Goal: Information Seeking & Learning: Learn about a topic

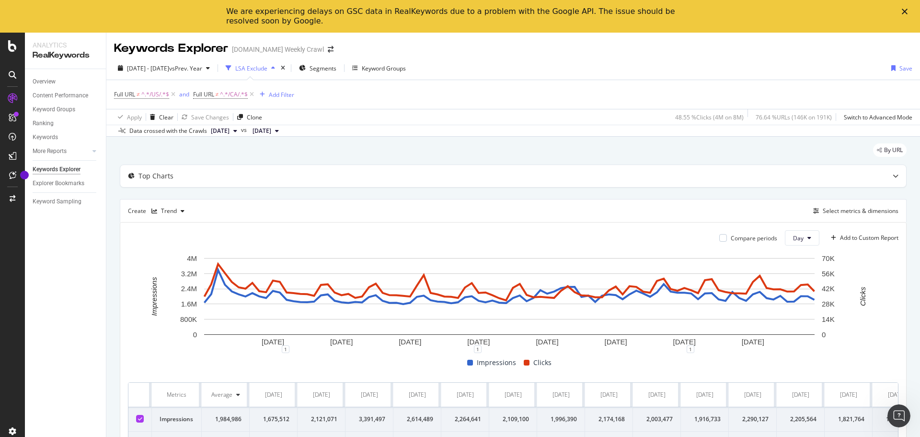
scroll to position [0, 3671]
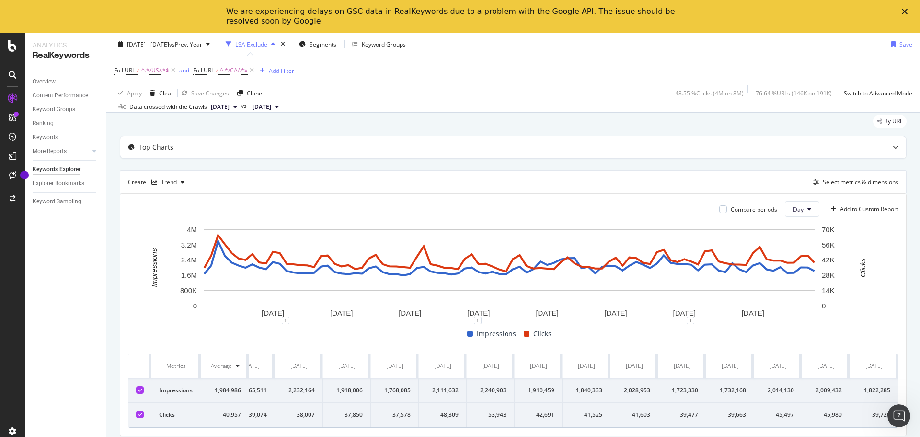
click at [145, 328] on div "Impressions Clicks" at bounding box center [509, 334] width 771 height 12
drag, startPoint x: 156, startPoint y: 355, endPoint x: 899, endPoint y: 450, distance: 749.8
click at [899, 436] on html "Analytics RealKeywords Overview Content Performance Keyword Groups Ranking Keyw…" at bounding box center [460, 218] width 920 height 437
copy thead
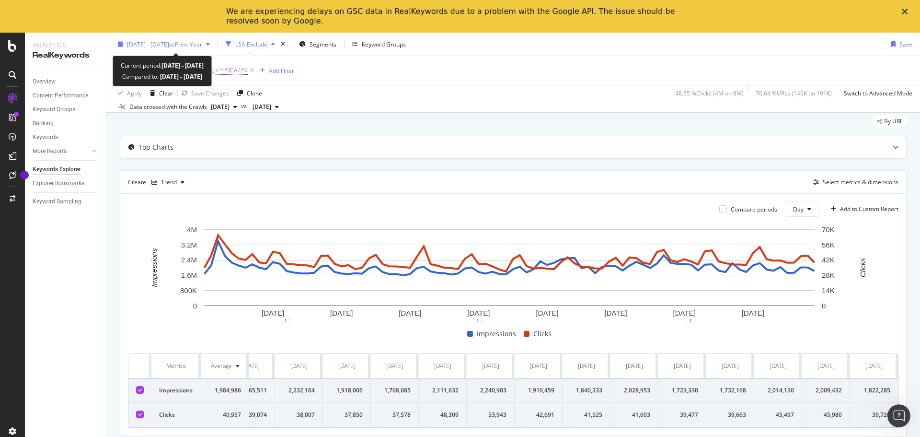
click at [202, 44] on span "vs Prev. Year" at bounding box center [185, 44] width 33 height 8
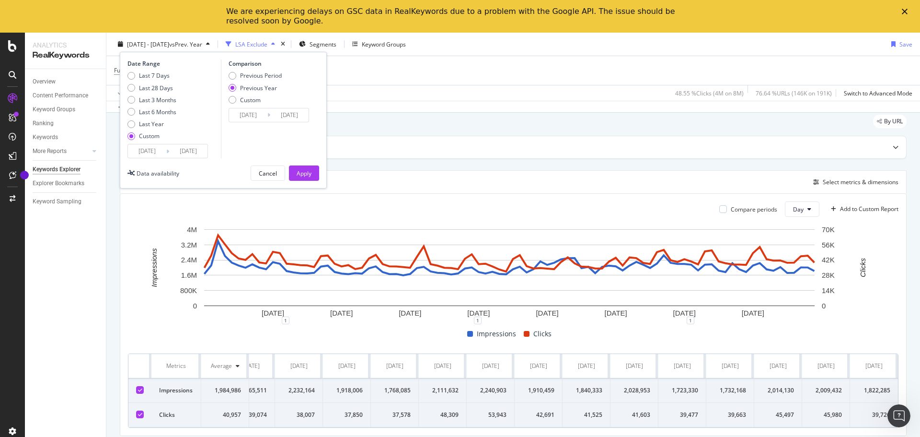
click at [140, 147] on input "[DATE]" at bounding box center [147, 150] width 38 height 13
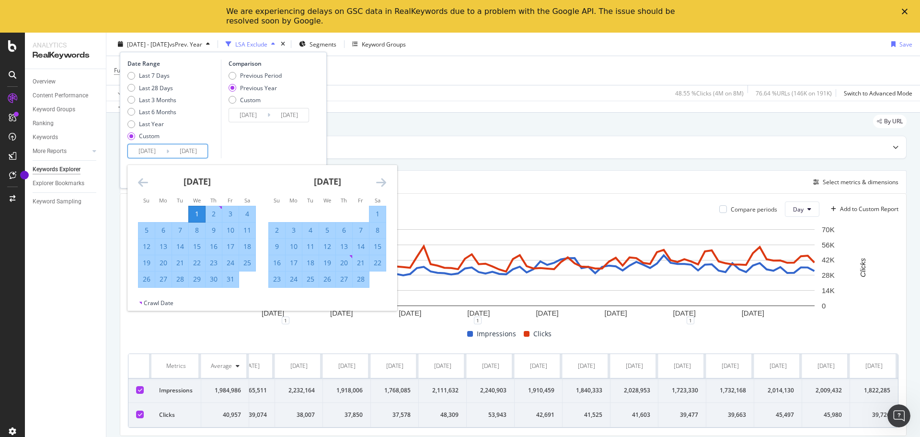
click at [382, 186] on icon "Move forward to switch to the next month." at bounding box center [381, 182] width 10 height 12
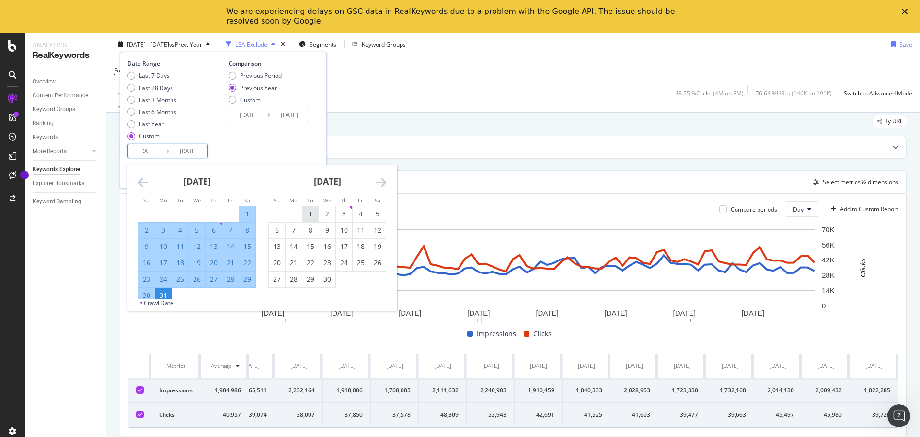
click at [308, 206] on div "1" at bounding box center [310, 214] width 16 height 16
type input "[DATE]"
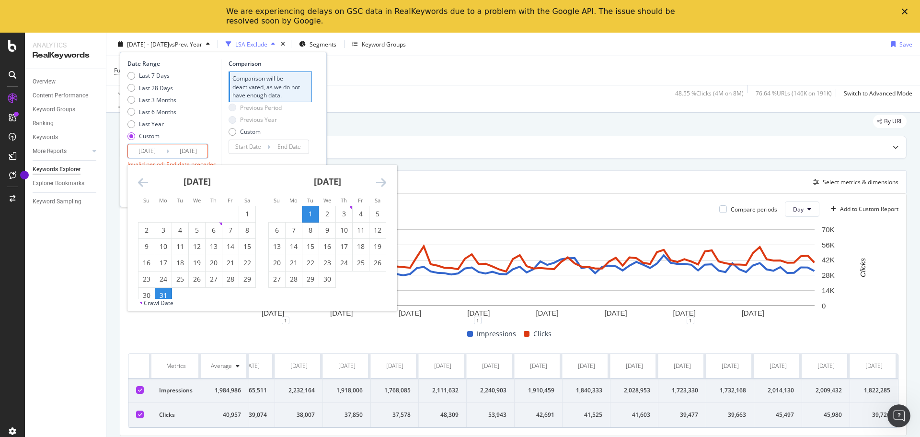
click at [379, 185] on icon "Move forward to switch to the next month." at bounding box center [381, 182] width 10 height 12
click at [299, 280] on div "30" at bounding box center [294, 279] width 16 height 10
type input "[DATE]"
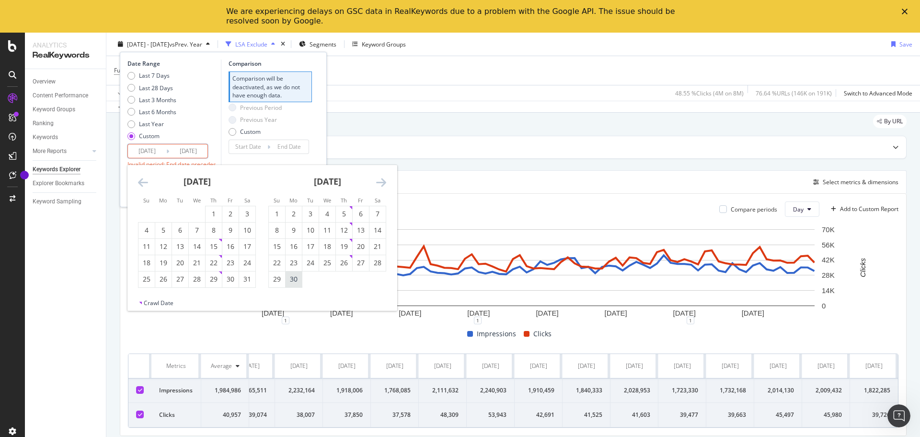
type input "[DATE]"
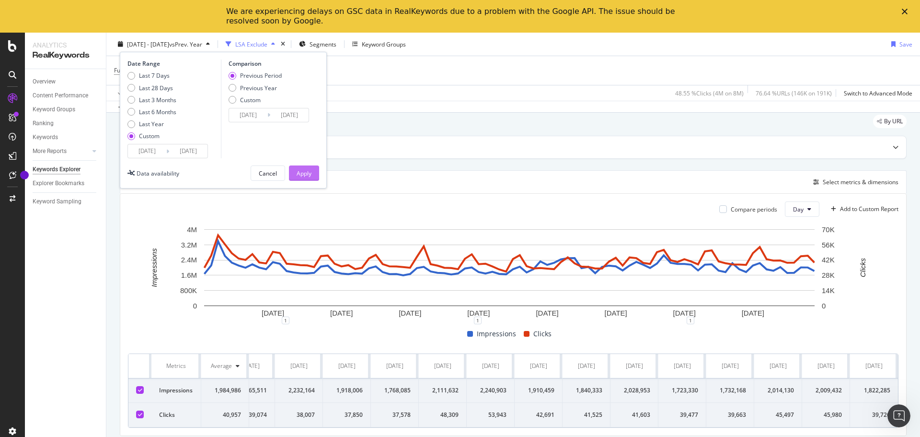
click at [311, 176] on div "Apply" at bounding box center [304, 173] width 15 height 8
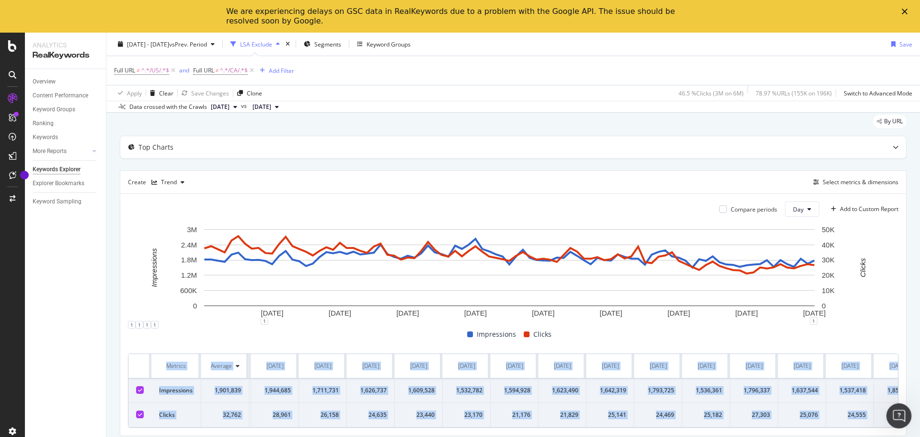
scroll to position [0, 3719]
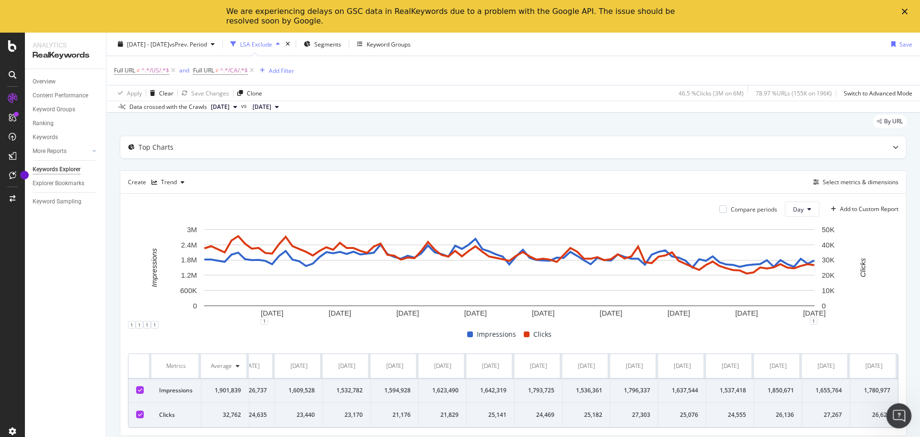
drag, startPoint x: 157, startPoint y: 358, endPoint x: 19, endPoint y: 8, distance: 376.3
click at [912, 410] on div "By URL Top Charts Create Trend Select metrics & dimensions Compare periods Day …" at bounding box center [513, 288] width 814 height 361
copy thead
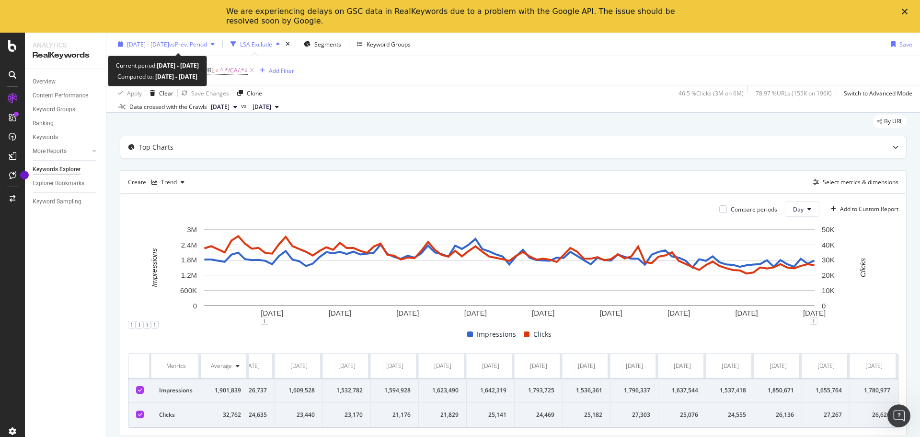
click at [165, 43] on span "[DATE] - [DATE]" at bounding box center [148, 44] width 42 height 8
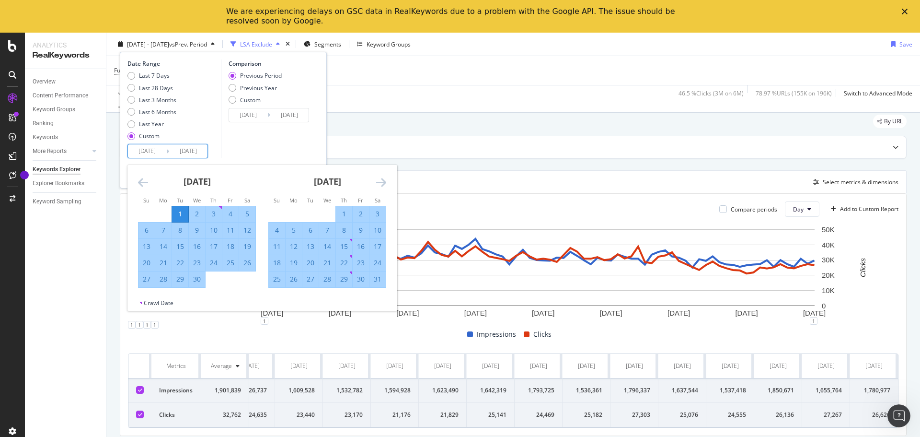
click at [144, 149] on input "[DATE]" at bounding box center [147, 150] width 38 height 13
click at [384, 180] on icon "Move forward to switch to the next month." at bounding box center [381, 182] width 10 height 12
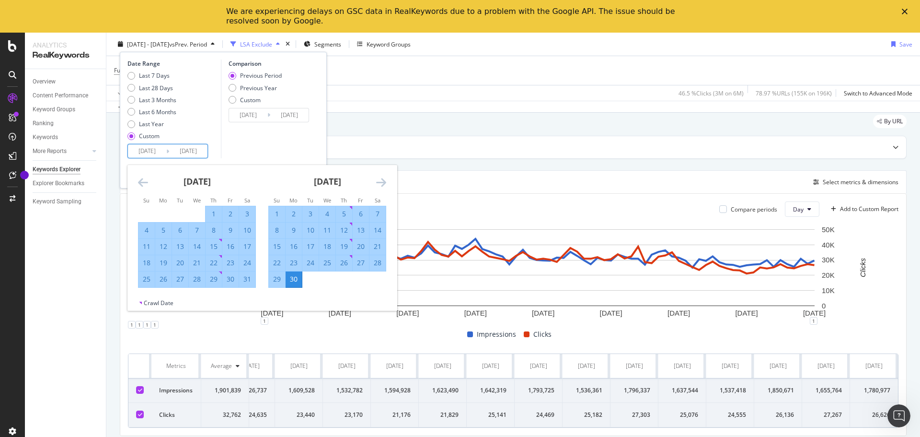
click at [384, 180] on icon "Move forward to switch to the next month." at bounding box center [381, 182] width 10 height 12
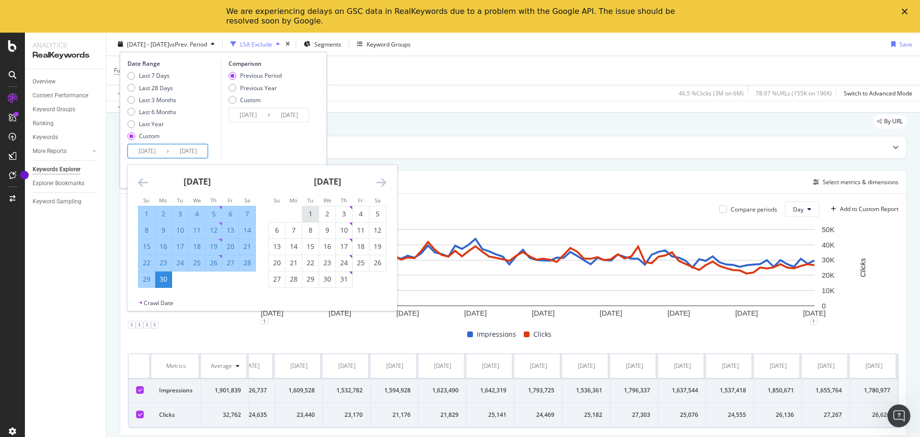
click at [313, 211] on div "1" at bounding box center [310, 214] width 16 height 10
type input "[DATE]"
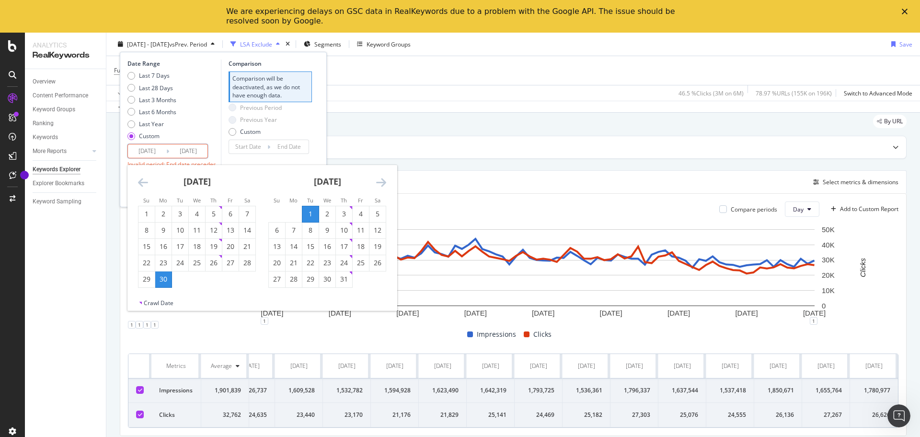
click at [384, 184] on icon "Move forward to switch to the next month." at bounding box center [381, 182] width 10 height 12
click at [384, 185] on icon "Move forward to switch to the next month." at bounding box center [381, 182] width 10 height 12
click at [314, 277] on div "30" at bounding box center [310, 279] width 16 height 10
type input "[DATE]"
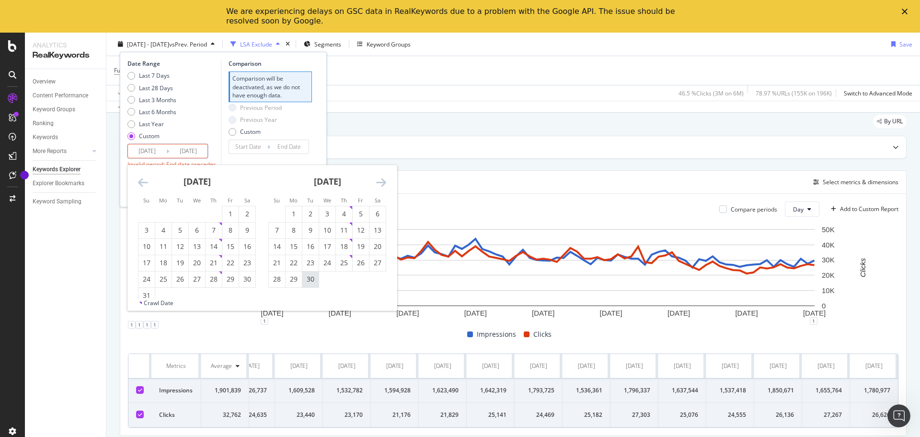
type input "[DATE]"
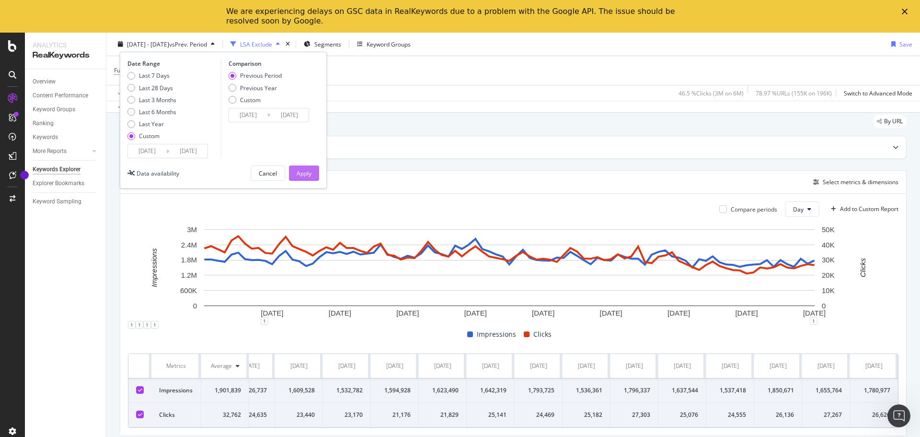
click at [313, 169] on button "Apply" at bounding box center [304, 172] width 30 height 15
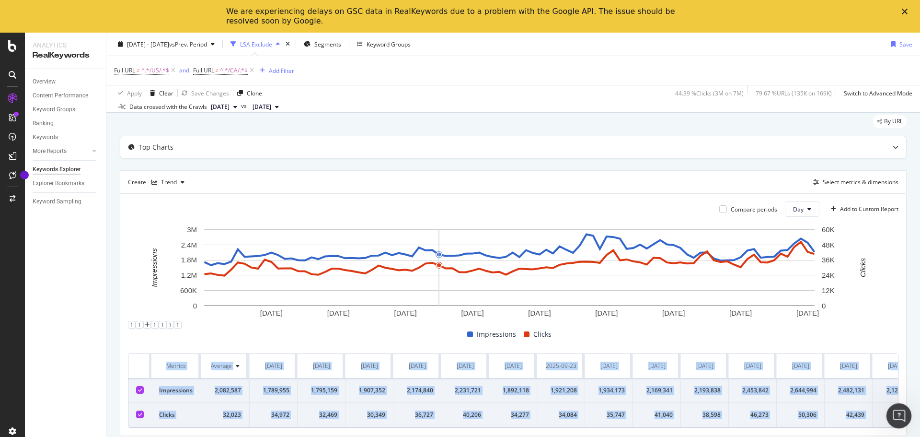
scroll to position [0, 3767]
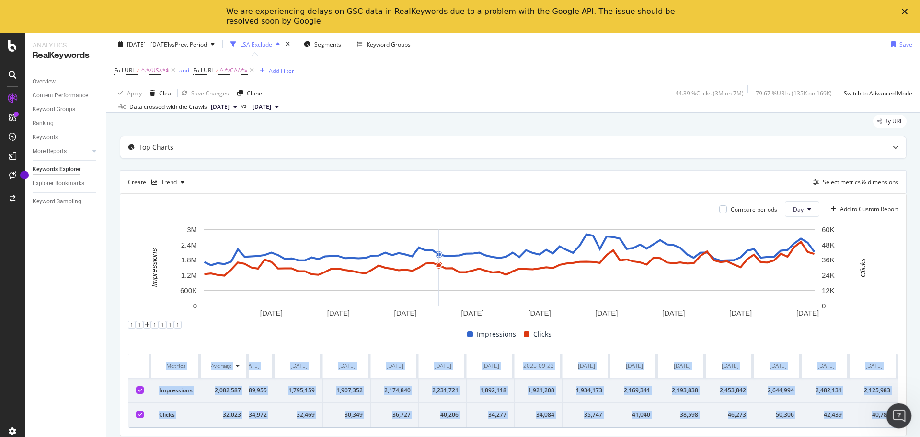
drag, startPoint x: 1053, startPoint y: 764, endPoint x: 891, endPoint y: 410, distance: 389.4
copy body "Metrics Average [DATE] [DATE] [DATE] [DATE] [DATE] [DATE] [DATE] [DATE] [DATE] …"
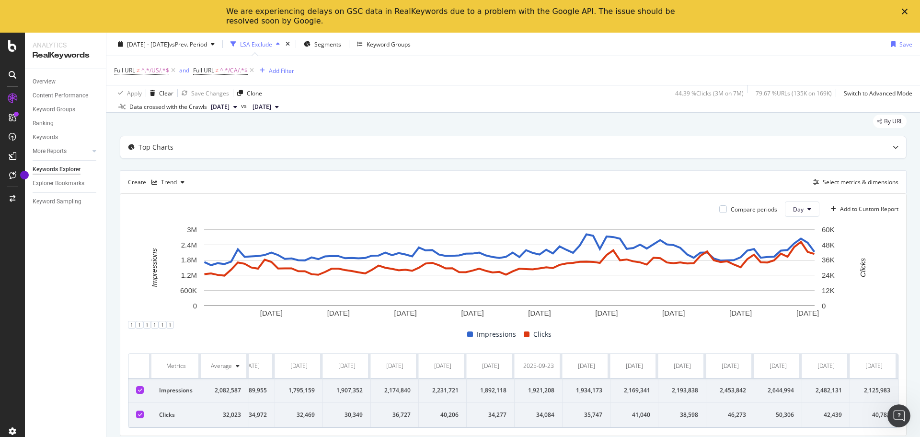
click at [94, 263] on div "Overview Content Performance Keyword Groups Ranking Keywords More Reports Count…" at bounding box center [65, 269] width 81 height 400
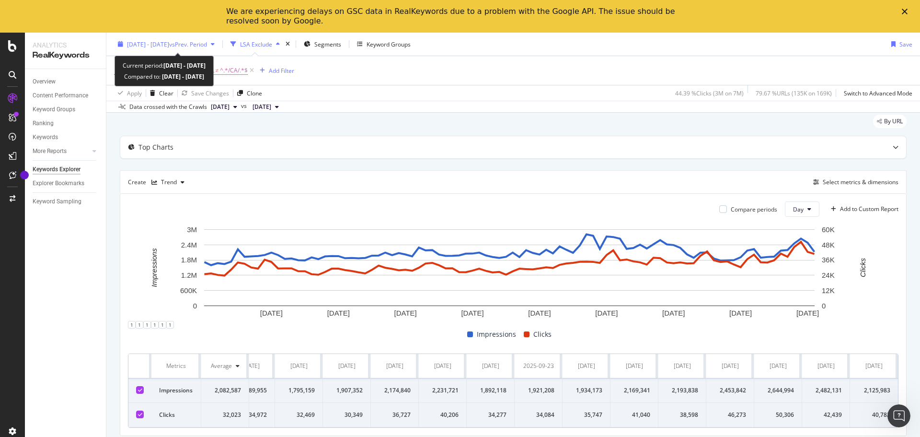
click at [207, 43] on span "vs Prev. Period" at bounding box center [188, 44] width 38 height 8
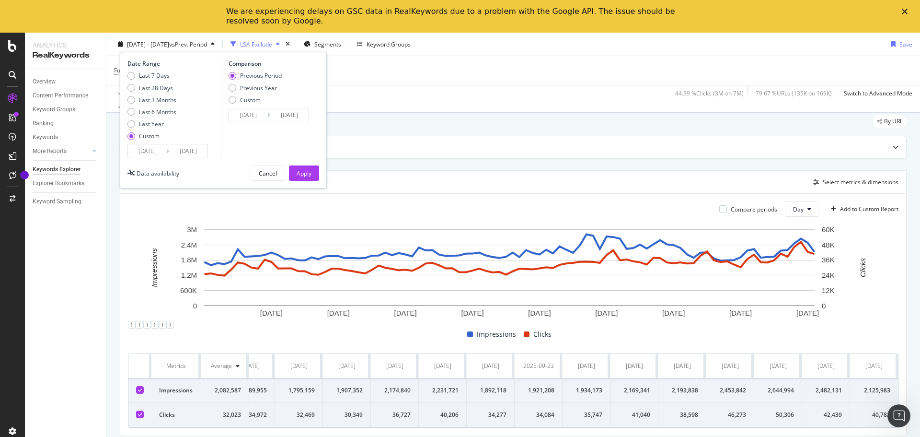
click at [157, 153] on input "[DATE]" at bounding box center [147, 150] width 38 height 13
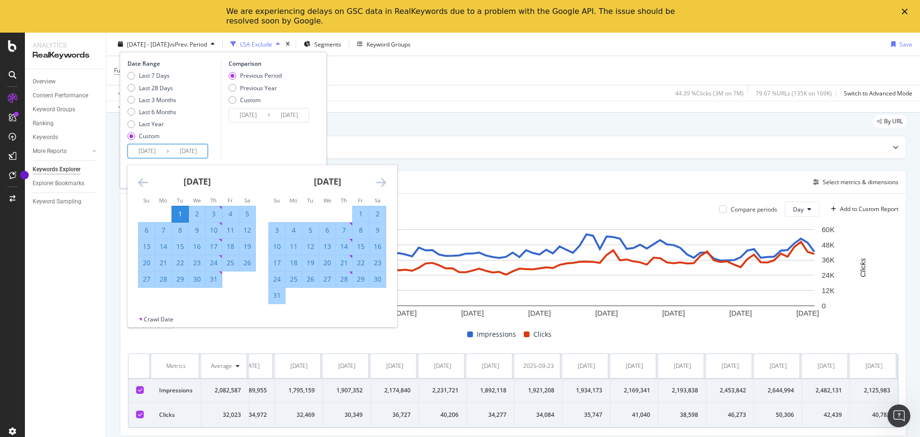
click at [144, 178] on icon "Move backward to switch to the previous month." at bounding box center [143, 182] width 10 height 12
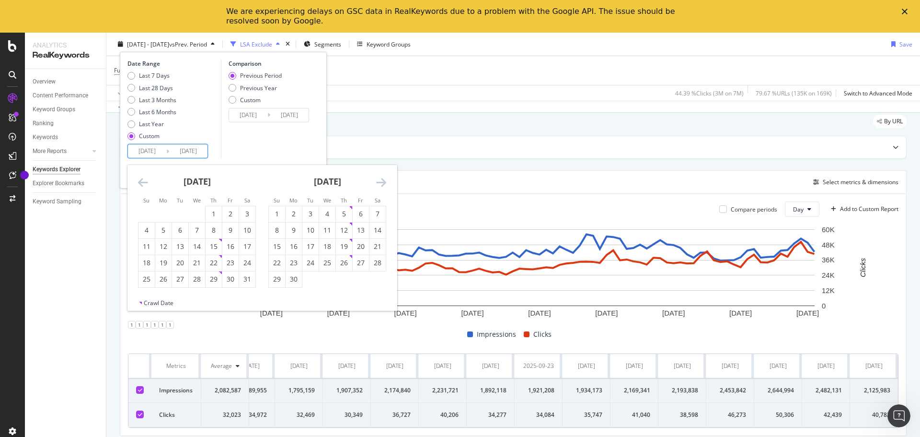
click at [144, 178] on icon "Move backward to switch to the previous month." at bounding box center [143, 182] width 10 height 12
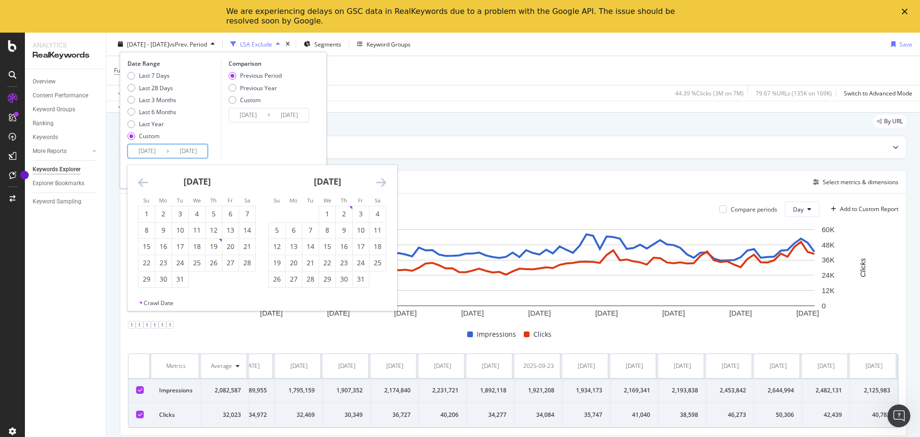
click at [144, 178] on icon "Move backward to switch to the previous month." at bounding box center [143, 182] width 10 height 12
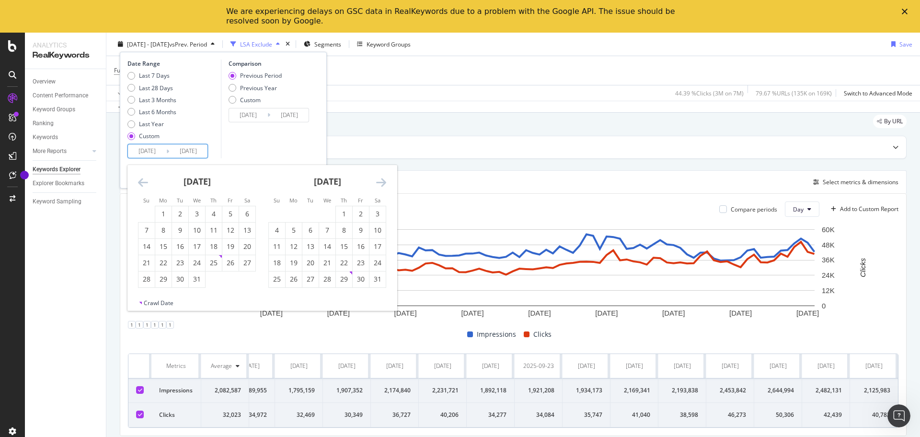
click at [144, 178] on icon "Move backward to switch to the previous month." at bounding box center [143, 182] width 10 height 12
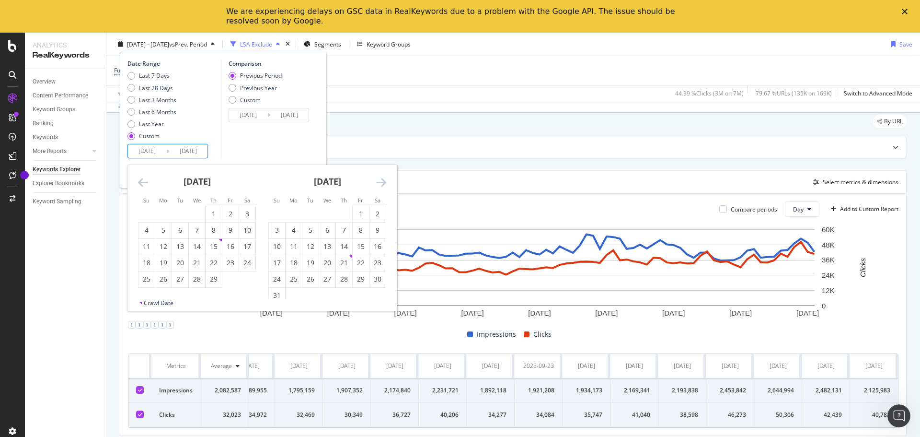
click at [144, 178] on icon "Move backward to switch to the previous month." at bounding box center [143, 182] width 10 height 12
click at [225, 212] on div "1" at bounding box center [230, 214] width 16 height 10
type input "[DATE]"
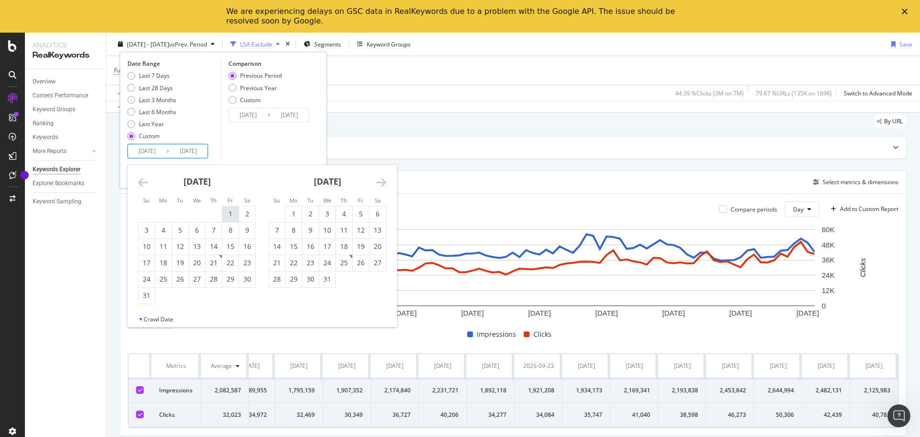
type input "[DATE]"
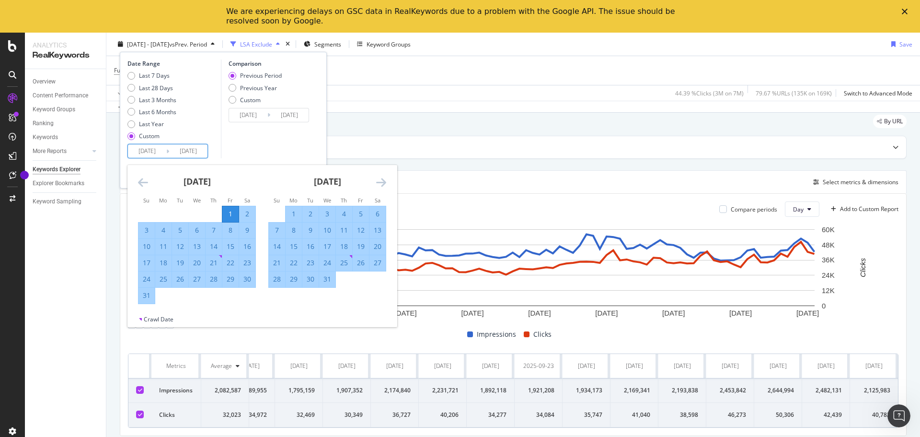
click at [384, 182] on icon "Move forward to switch to the next month." at bounding box center [381, 182] width 10 height 12
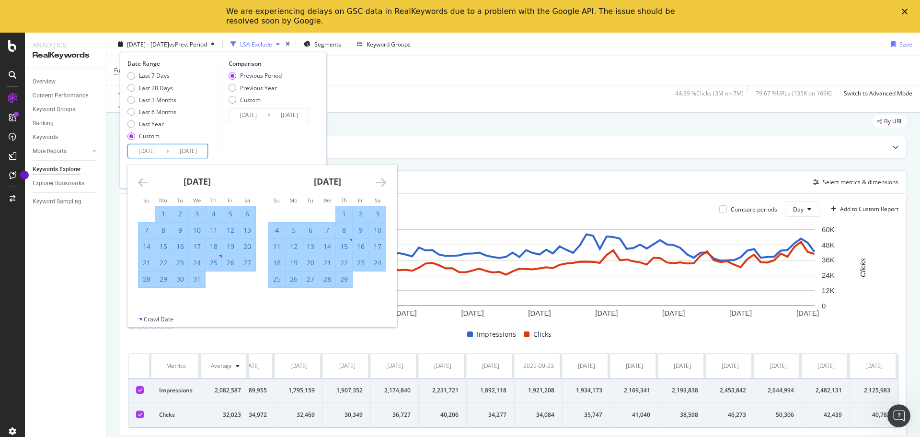
click at [342, 283] on div "29" at bounding box center [344, 279] width 16 height 10
type input "[DATE]"
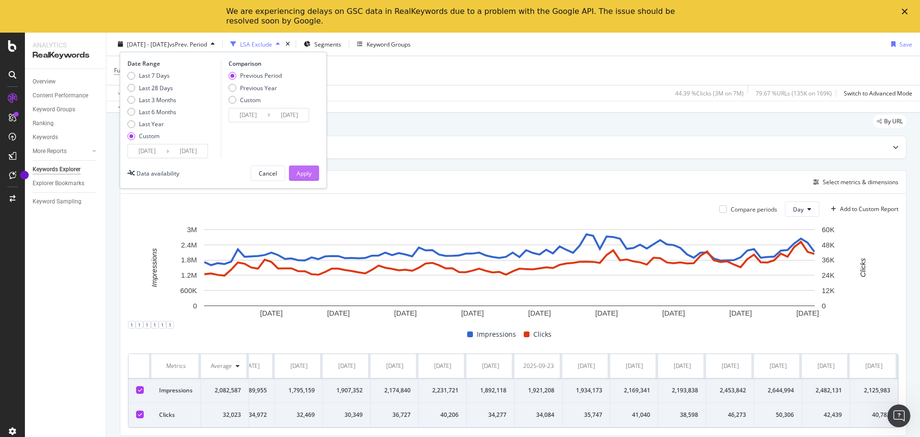
click at [306, 173] on div "Apply" at bounding box center [304, 173] width 15 height 8
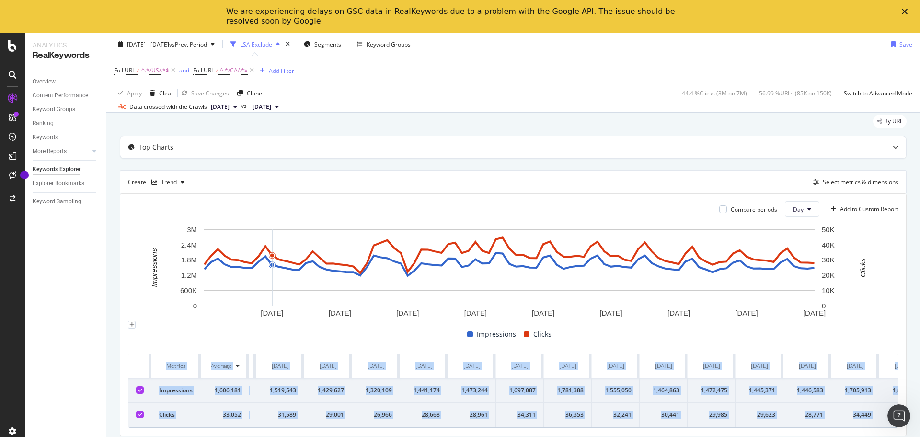
scroll to position [0, 3719]
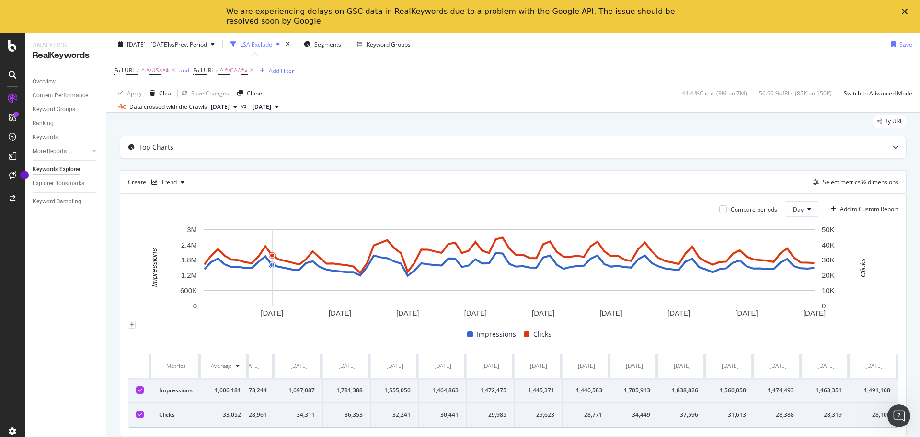
drag, startPoint x: 159, startPoint y: 356, endPoint x: 920, endPoint y: 414, distance: 763.2
click at [920, 414] on div "Keywords Explorer [DOMAIN_NAME] Weekly Crawl [DATE] - [DATE] vs Prev. Period LS…" at bounding box center [513, 251] width 814 height 437
copy thead
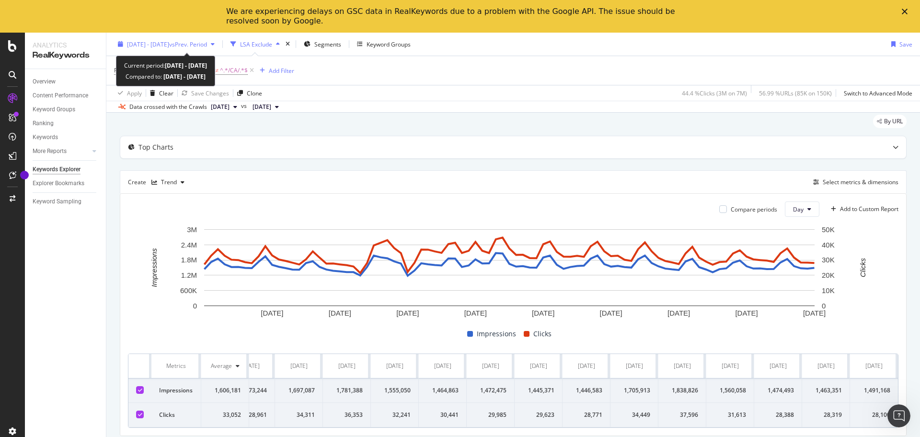
click at [169, 40] on span "[DATE] - [DATE]" at bounding box center [148, 44] width 42 height 8
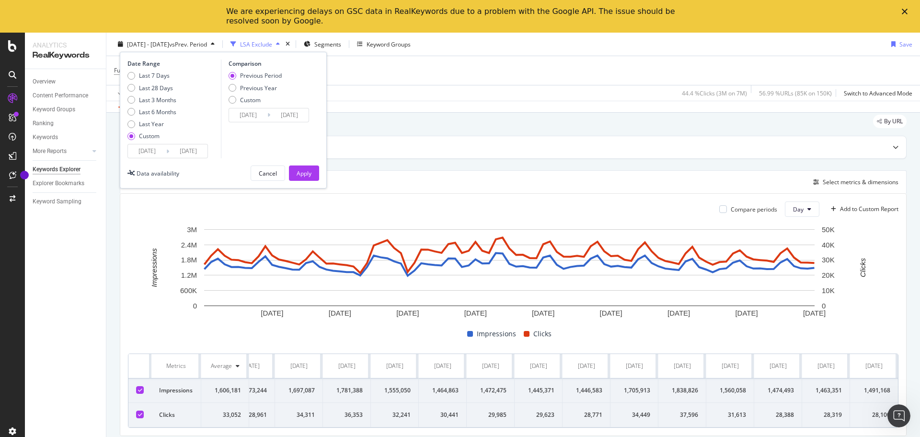
click at [155, 148] on input "[DATE]" at bounding box center [147, 150] width 38 height 13
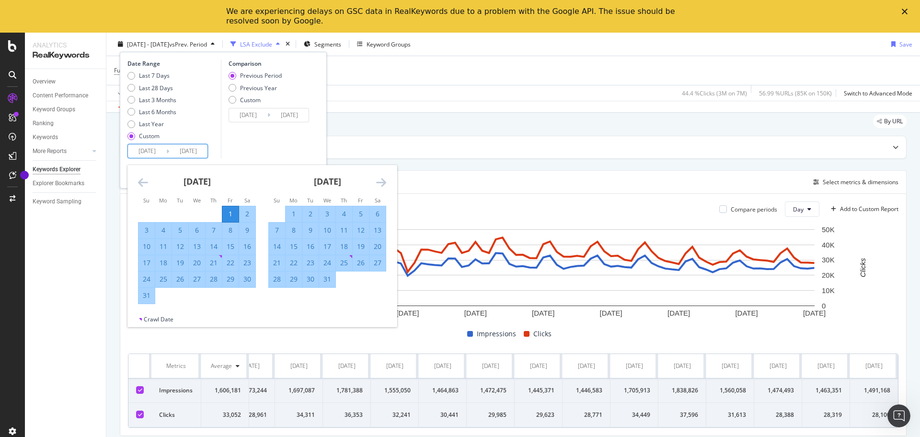
click at [380, 176] on icon "Move forward to switch to the next month." at bounding box center [381, 182] width 10 height 12
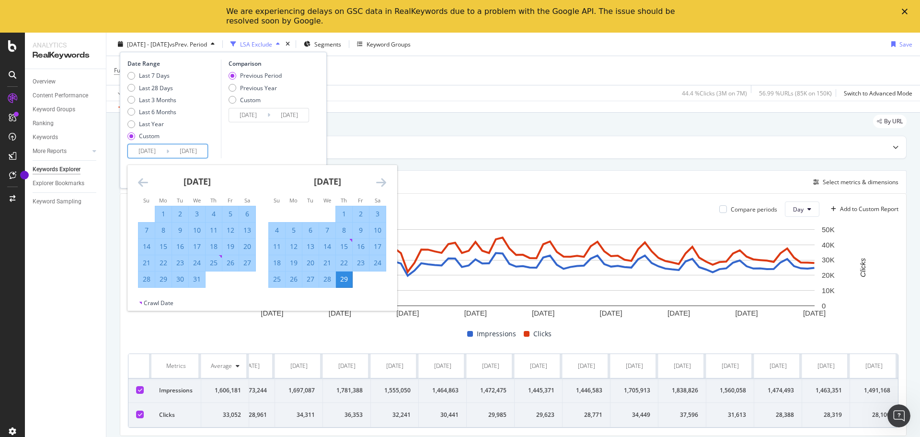
click at [380, 176] on icon "Move forward to switch to the next month." at bounding box center [381, 182] width 10 height 12
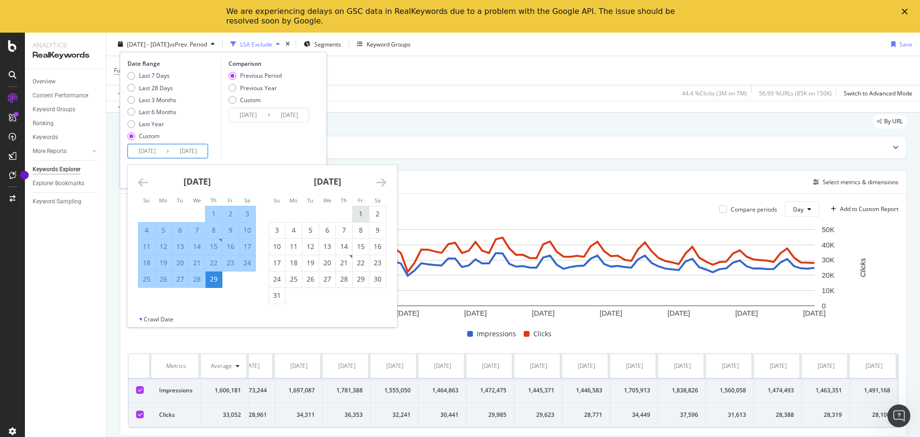
click at [366, 210] on div "1" at bounding box center [361, 214] width 16 height 10
type input "[DATE]"
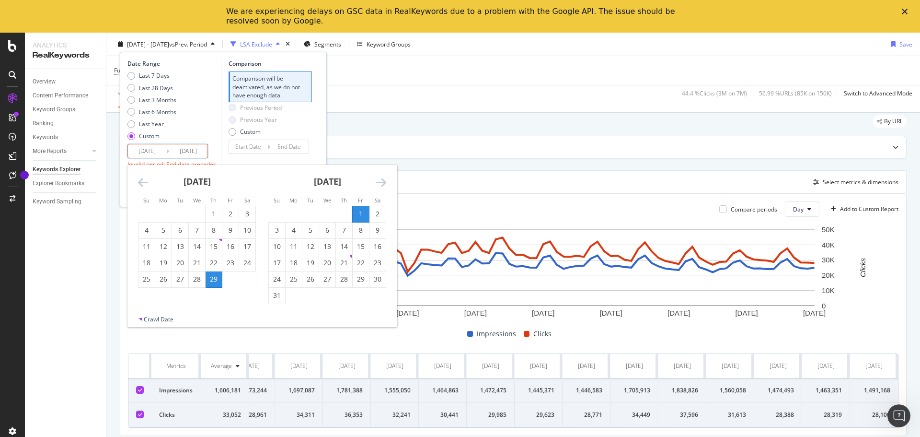
click at [385, 182] on icon "Move forward to switch to the next month." at bounding box center [381, 182] width 10 height 12
click at [363, 279] on div "31" at bounding box center [361, 279] width 16 height 10
type input "[DATE]"
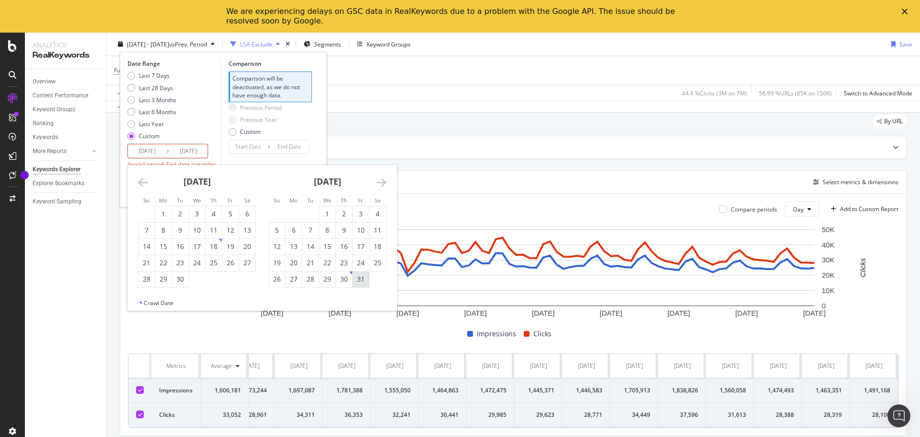
type input "[DATE]"
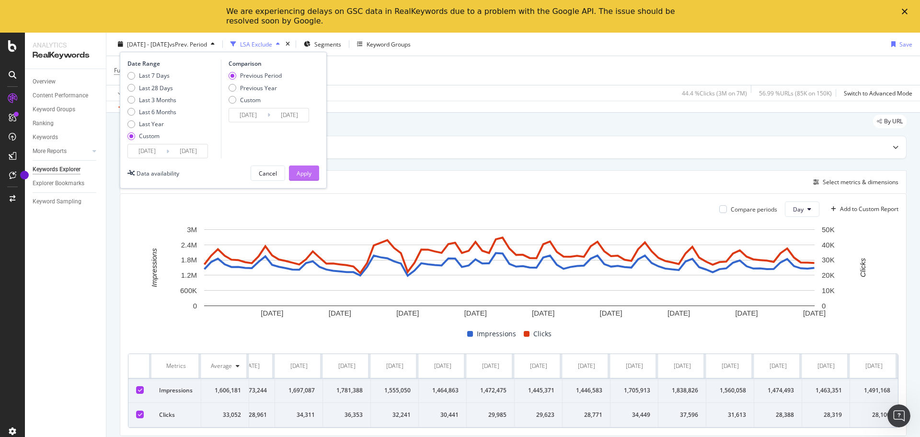
click at [304, 171] on div "Apply" at bounding box center [304, 173] width 15 height 8
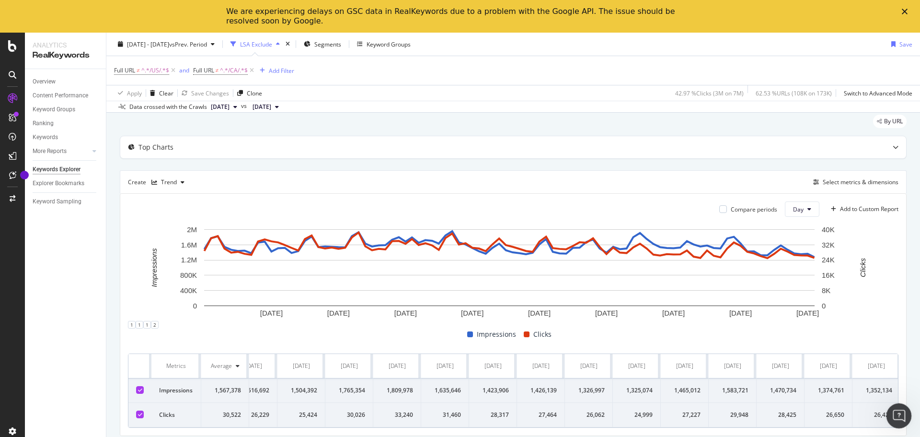
scroll to position [0, 3767]
drag, startPoint x: 155, startPoint y: 360, endPoint x: 12, endPoint y: 2, distance: 384.9
click at [920, 410] on div "Keywords Explorer [DOMAIN_NAME] Weekly Crawl [DATE] - [DATE] vs Prev. Period LS…" at bounding box center [513, 251] width 814 height 437
copy thead
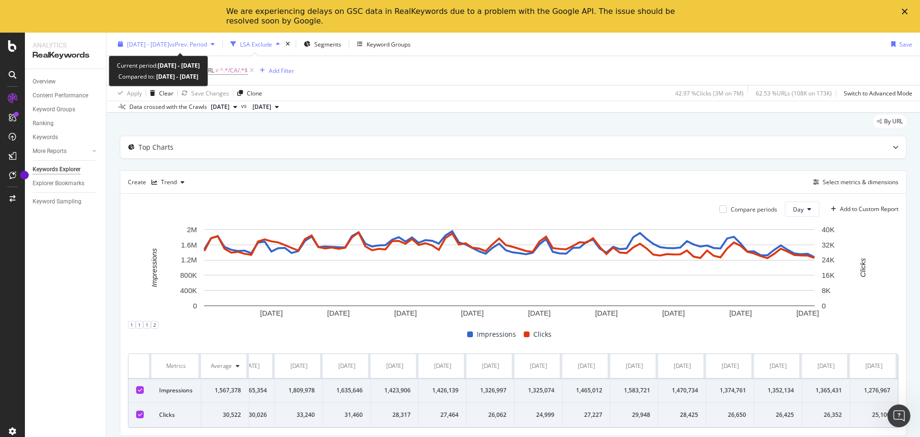
click at [207, 43] on span "vs Prev. Period" at bounding box center [188, 44] width 38 height 8
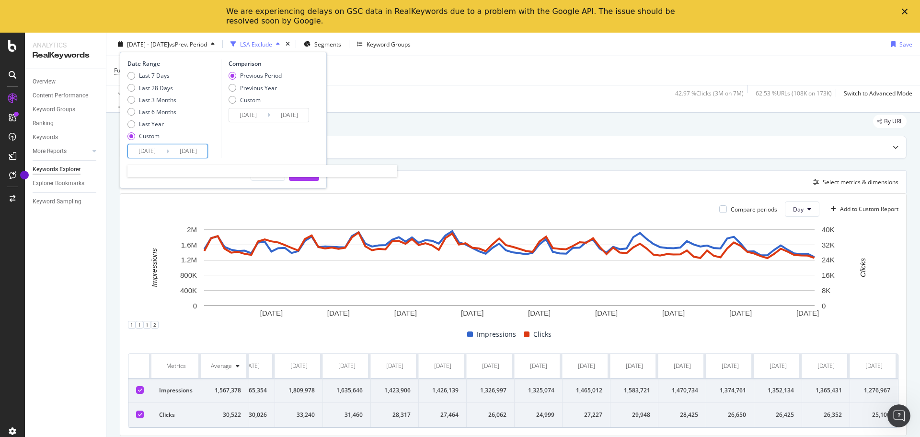
click at [135, 148] on input "[DATE]" at bounding box center [147, 150] width 38 height 13
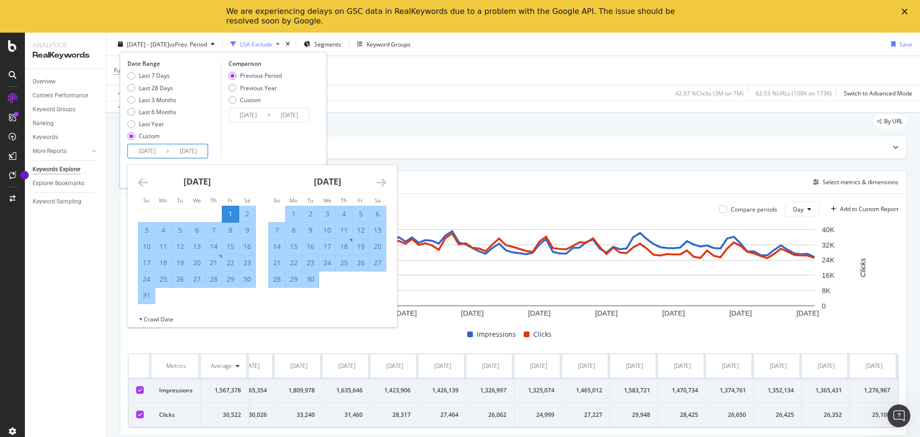
click at [377, 184] on icon "Move forward to switch to the next month." at bounding box center [381, 182] width 10 height 12
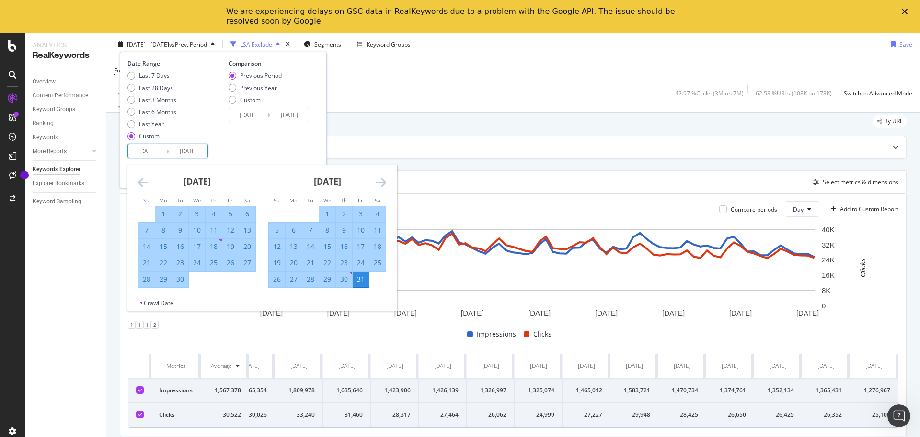
click at [377, 184] on icon "Move forward to switch to the next month." at bounding box center [381, 182] width 10 height 12
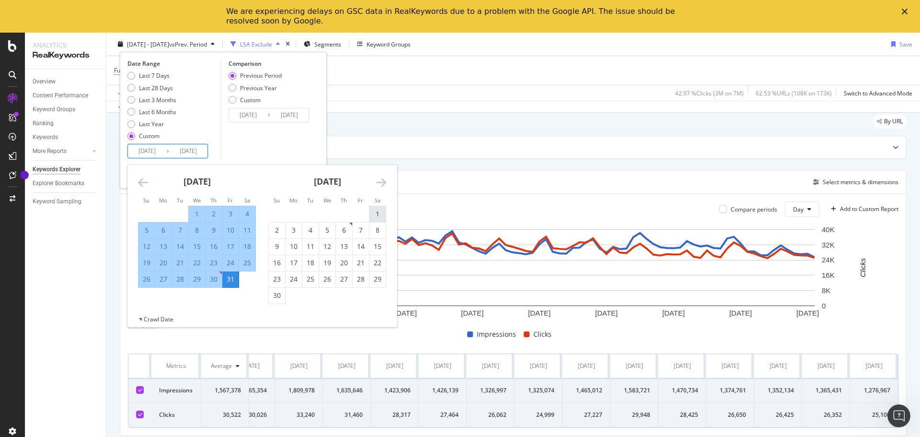
click at [381, 207] on div "1" at bounding box center [377, 214] width 16 height 16
type input "[DATE]"
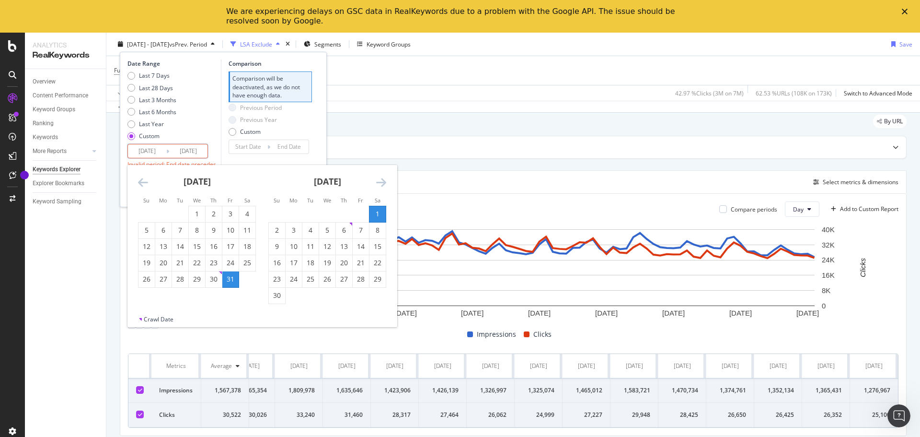
click at [383, 184] on icon "Move forward to switch to the next month." at bounding box center [381, 182] width 10 height 12
click at [383, 281] on div "31" at bounding box center [377, 279] width 16 height 10
type input "[DATE]"
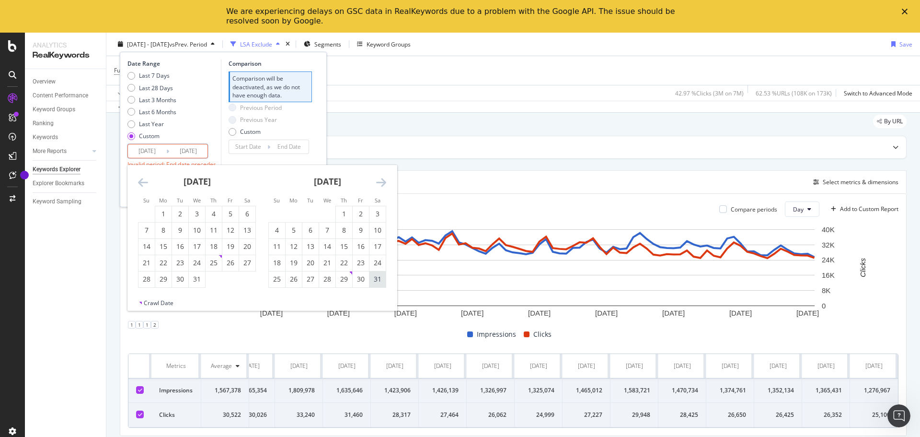
type input "[DATE]"
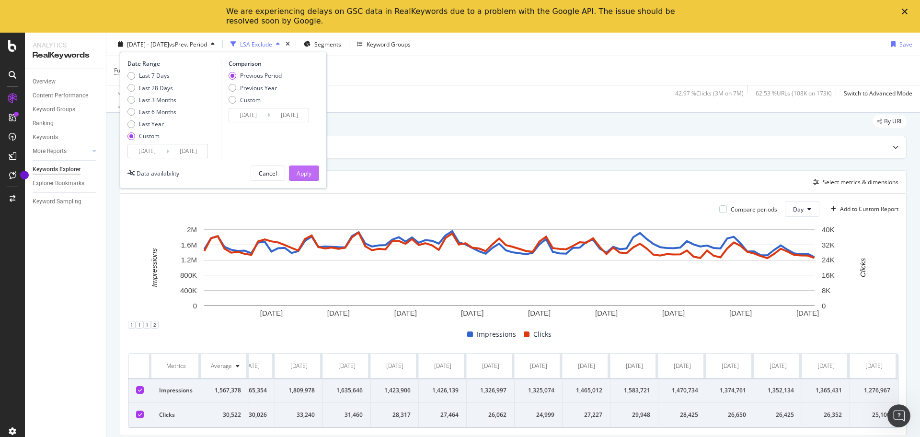
click at [314, 175] on button "Apply" at bounding box center [304, 172] width 30 height 15
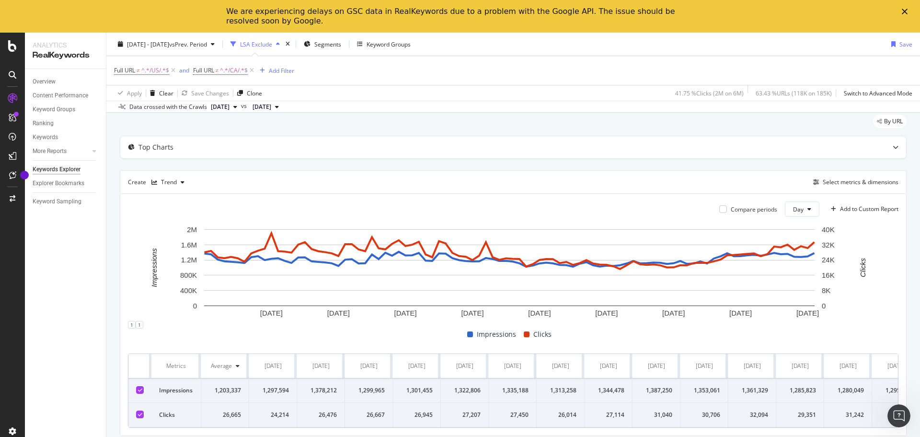
scroll to position [0, 3767]
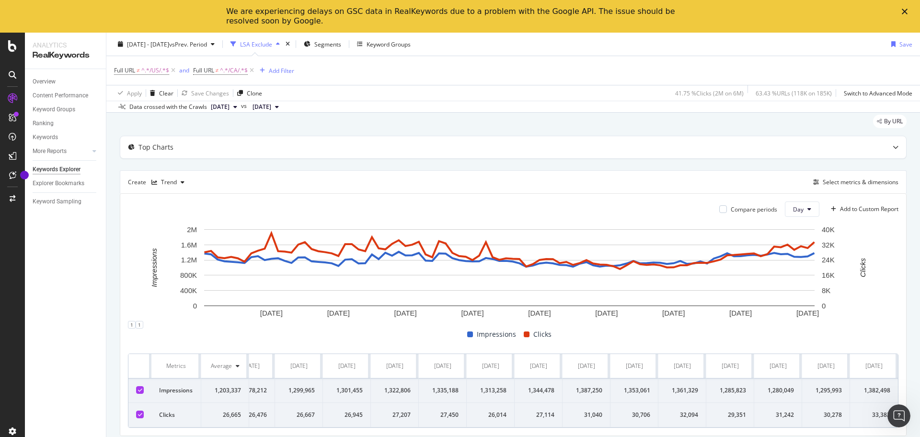
drag, startPoint x: 166, startPoint y: 363, endPoint x: 920, endPoint y: 439, distance: 757.1
click at [920, 436] on html "Analytics RealKeywords Overview Content Performance Keyword Groups Ranking Keyw…" at bounding box center [460, 218] width 920 height 437
copy thead
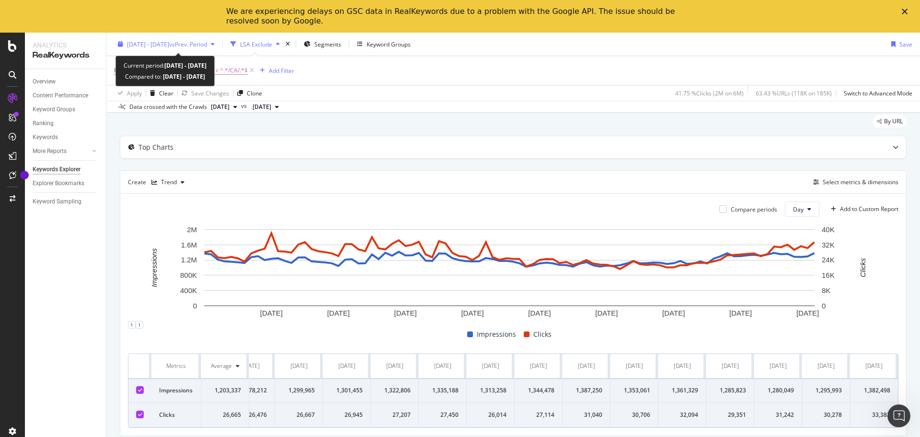
click at [202, 44] on span "vs Prev. Period" at bounding box center [188, 44] width 38 height 8
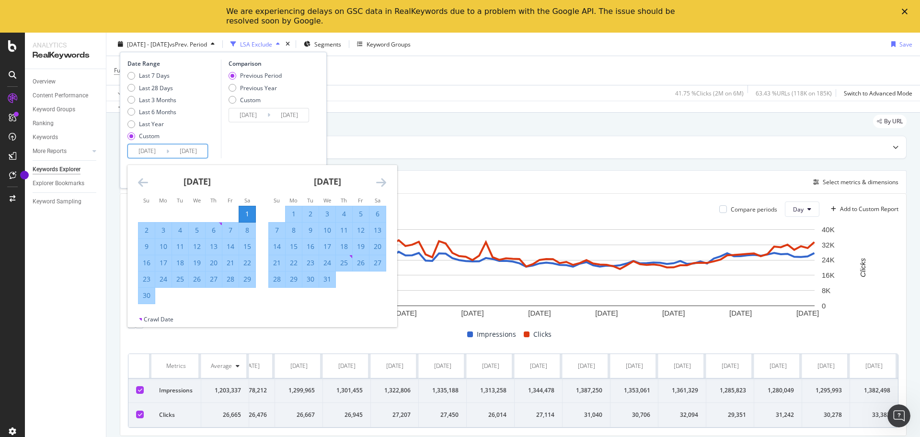
drag, startPoint x: 161, startPoint y: 151, endPoint x: 376, endPoint y: 182, distance: 216.4
click at [376, 182] on div "[DATE]" at bounding box center [327, 185] width 118 height 41
click at [380, 182] on icon "Move forward to switch to the next month." at bounding box center [381, 182] width 10 height 12
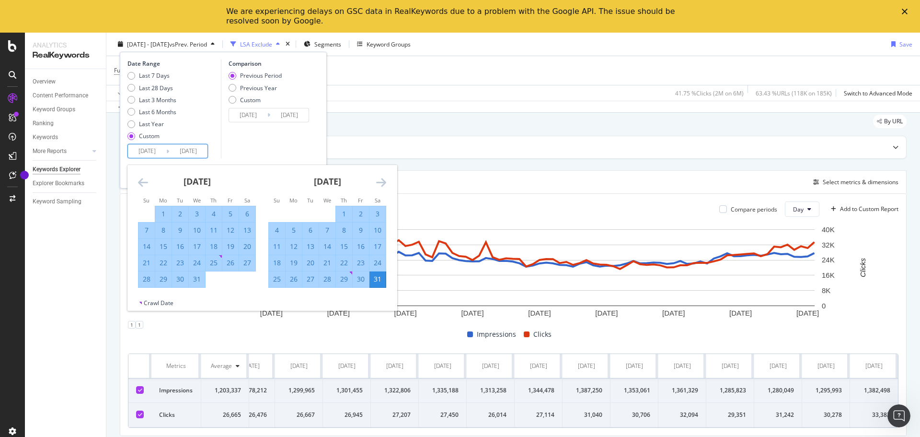
click at [381, 182] on icon "Move forward to switch to the next month." at bounding box center [381, 182] width 10 height 12
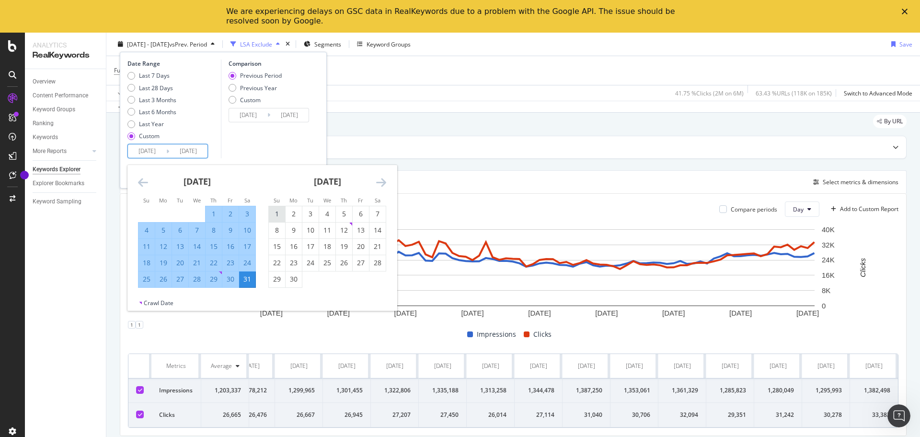
click at [280, 213] on div "1" at bounding box center [277, 214] width 16 height 10
type input "[DATE]"
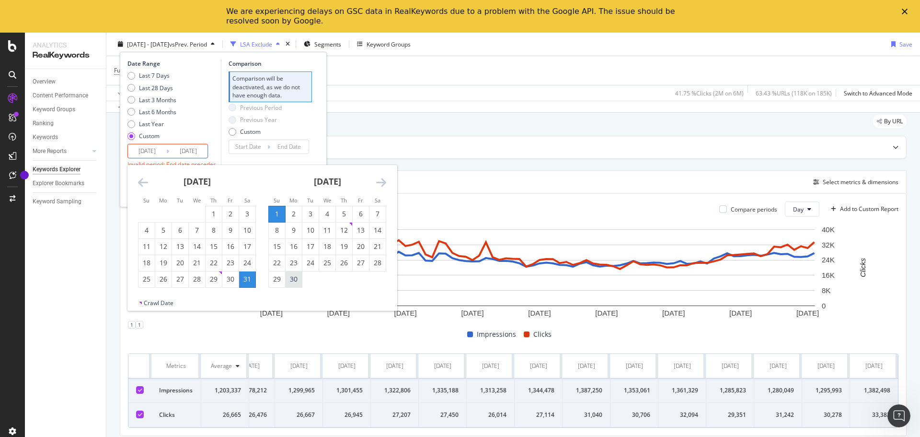
click at [299, 279] on div "30" at bounding box center [294, 279] width 16 height 10
type input "[DATE]"
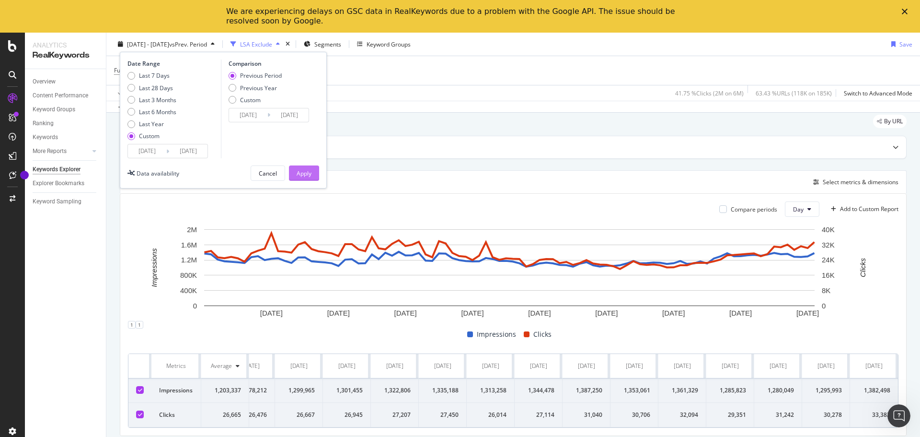
click at [313, 174] on button "Apply" at bounding box center [304, 172] width 30 height 15
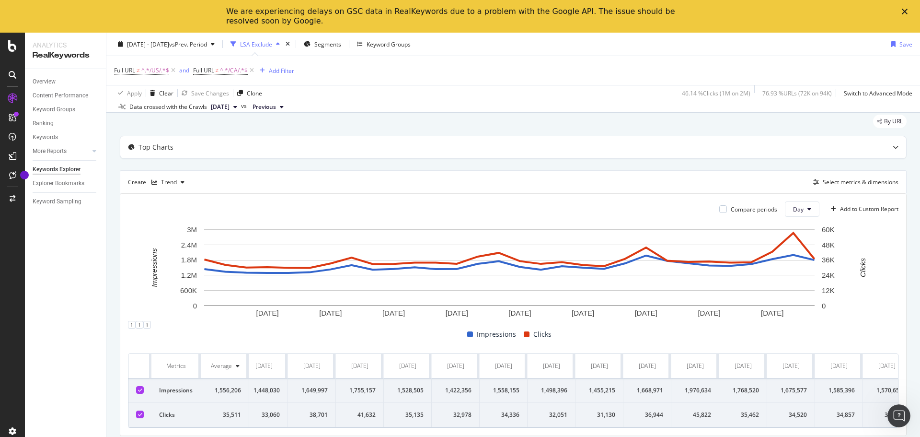
scroll to position [0, 796]
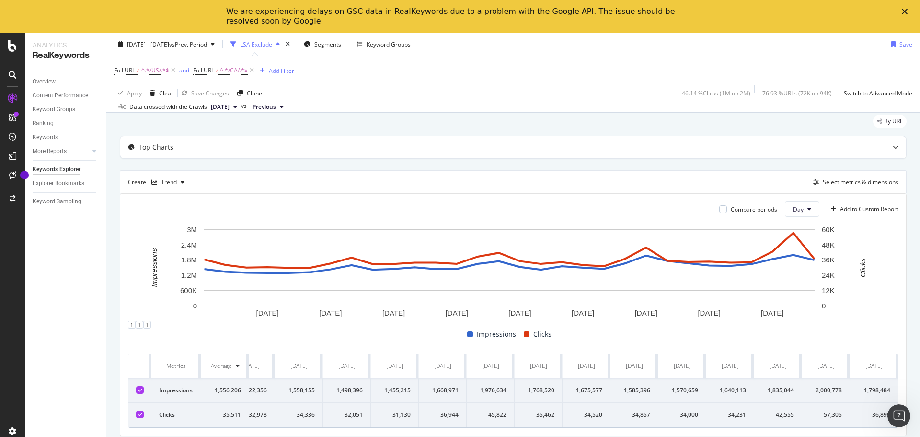
drag, startPoint x: 158, startPoint y: 360, endPoint x: 920, endPoint y: 423, distance: 764.4
click at [920, 423] on div "Keywords Explorer [DOMAIN_NAME] Weekly Crawl [DATE] - [DATE] vs Prev. Period LS…" at bounding box center [513, 251] width 814 height 437
copy thead
click at [65, 168] on div "Keywords Explorer" at bounding box center [57, 169] width 48 height 10
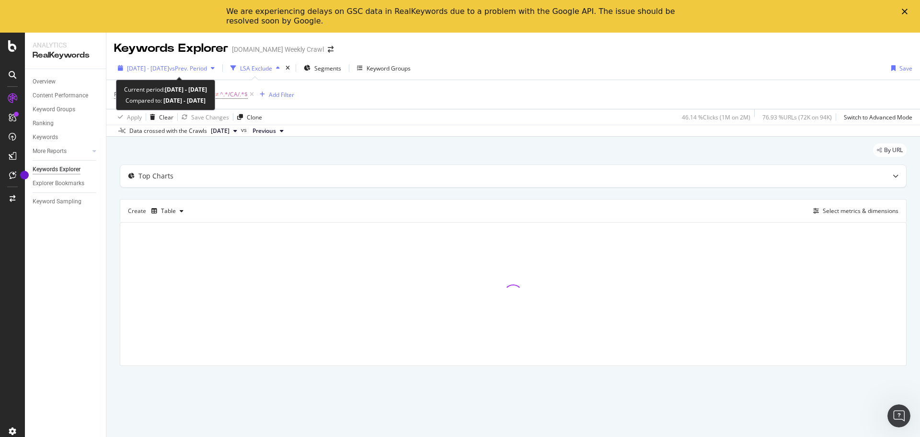
click at [219, 74] on div "[DATE] - [DATE] vs Prev. Period" at bounding box center [166, 68] width 104 height 14
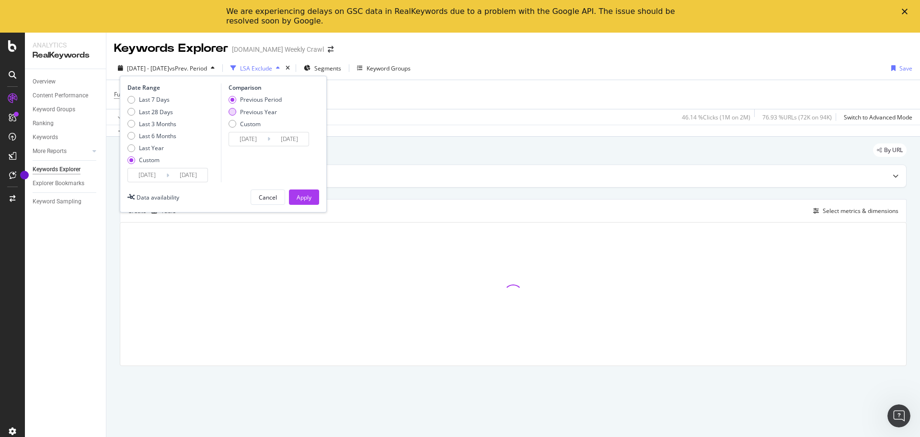
click at [264, 112] on div "Previous Year" at bounding box center [258, 112] width 37 height 8
type input "[DATE]"
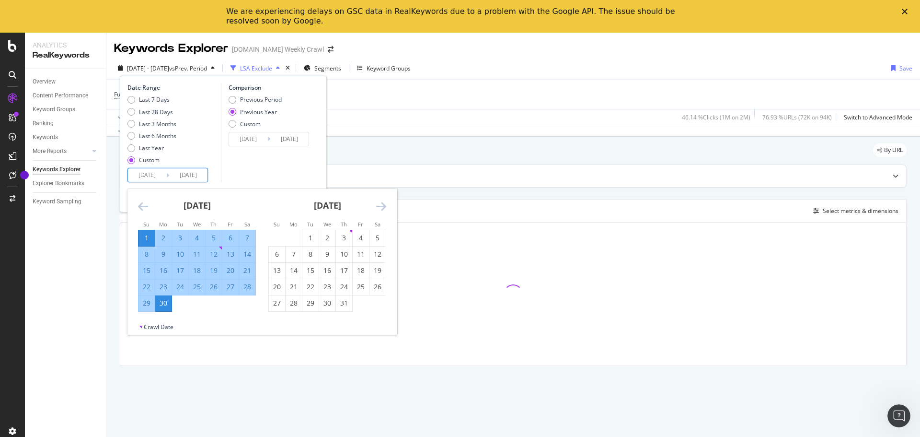
click at [180, 174] on input "[DATE]" at bounding box center [188, 174] width 38 height 13
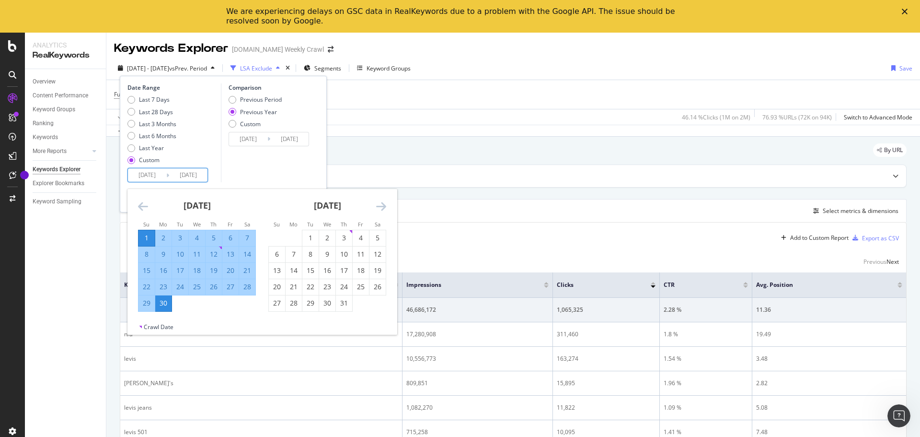
click at [379, 207] on icon "Move forward to switch to the next month." at bounding box center [381, 206] width 10 height 12
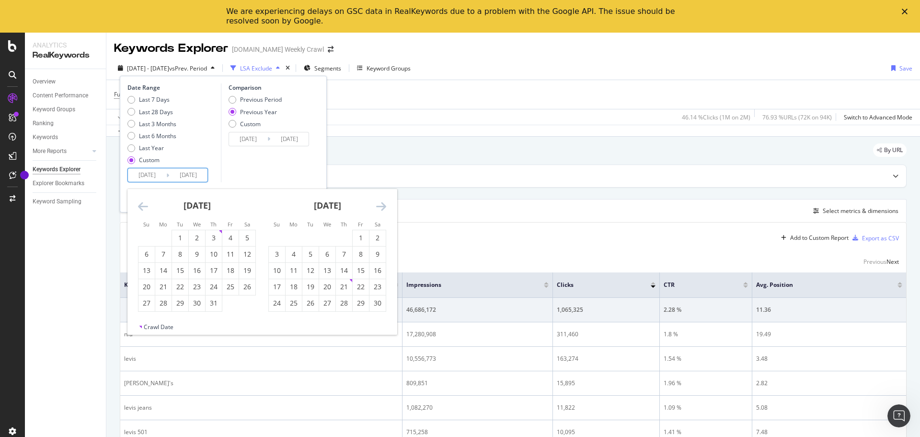
click at [379, 207] on icon "Move forward to switch to the next month." at bounding box center [381, 206] width 10 height 12
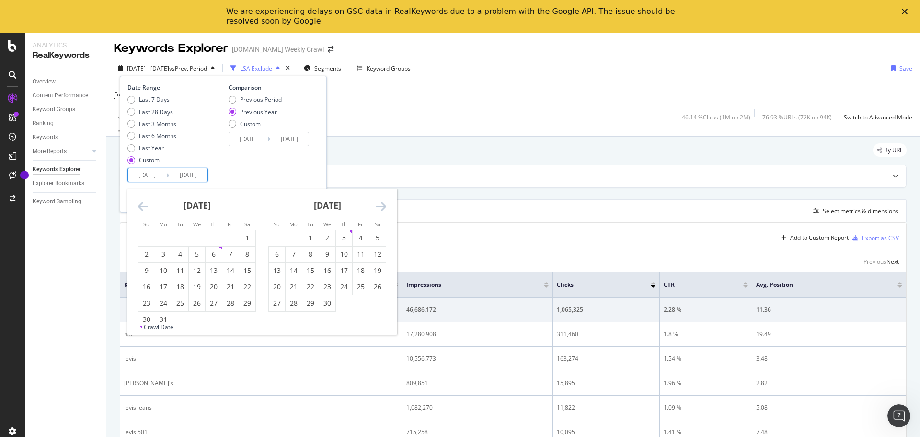
click at [379, 207] on icon "Move forward to switch to the next month." at bounding box center [381, 206] width 10 height 12
click at [578, 217] on div "Create Table Select metrics & dimensions" at bounding box center [513, 210] width 787 height 23
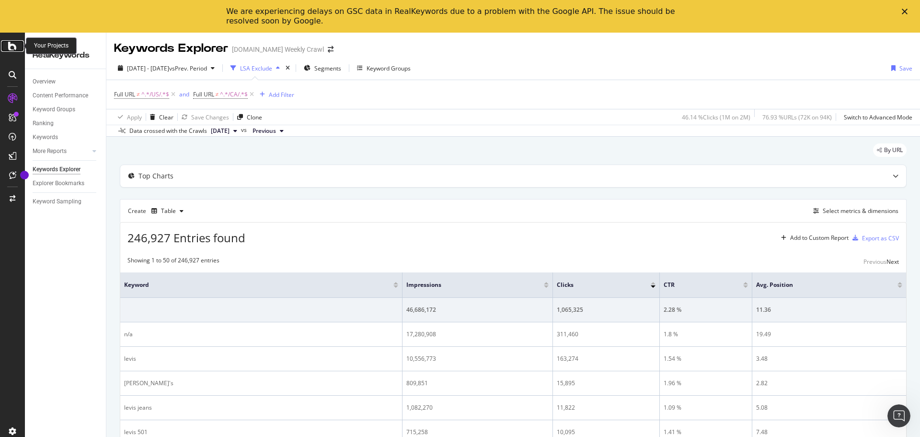
click at [10, 49] on icon at bounding box center [12, 46] width 9 height 12
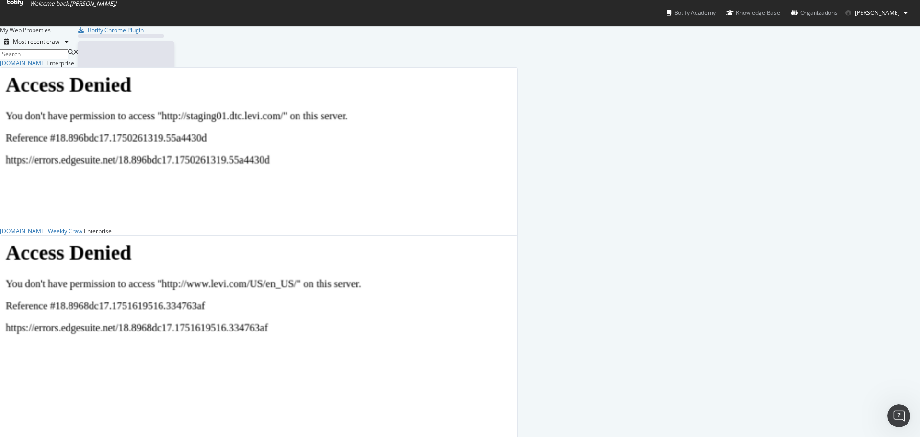
scroll to position [429, 906]
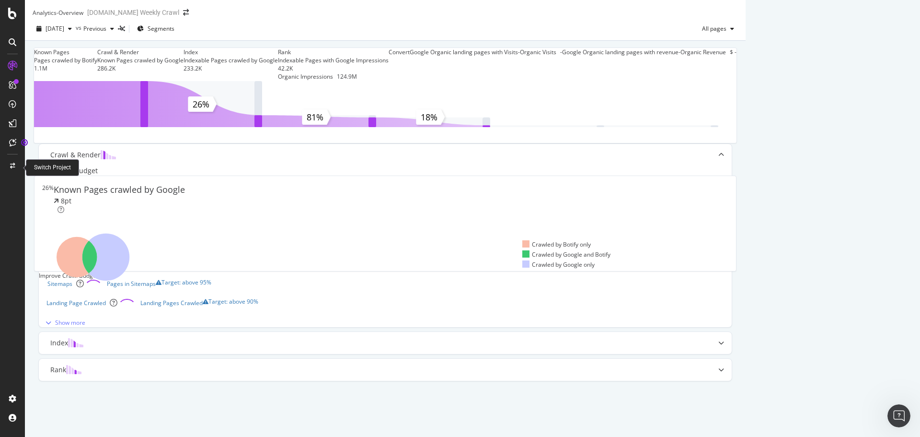
click at [15, 166] on div at bounding box center [12, 165] width 23 height 15
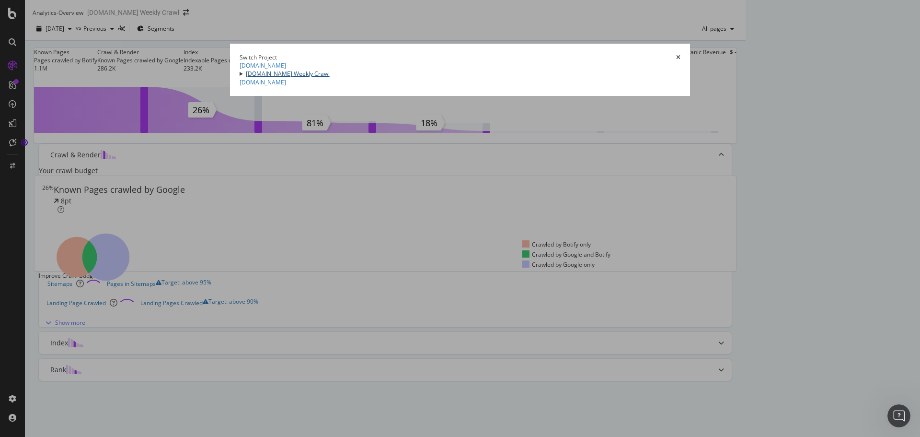
click at [246, 78] on link "[DOMAIN_NAME] Weekly Crawl" at bounding box center [288, 73] width 84 height 8
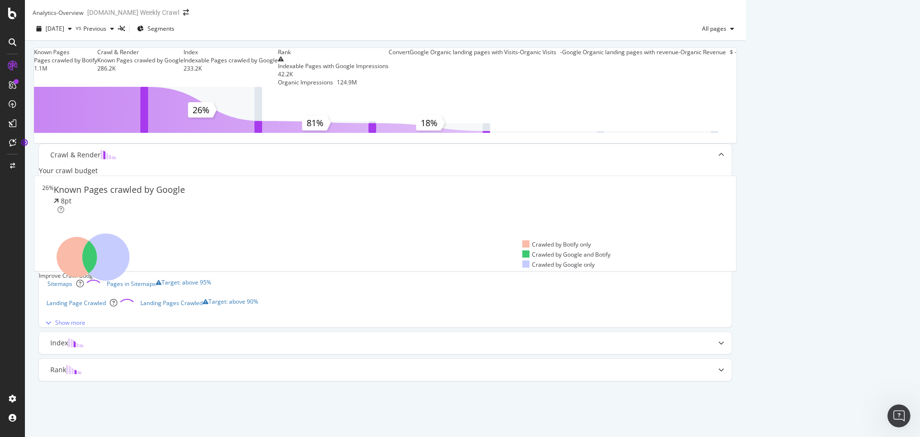
click at [10, 23] on div at bounding box center [12, 218] width 25 height 437
click at [10, 18] on icon at bounding box center [12, 14] width 9 height 12
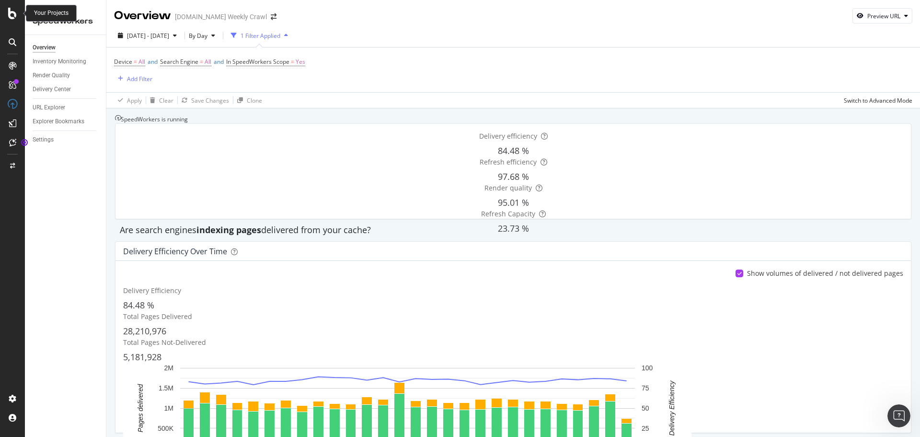
click at [12, 17] on icon at bounding box center [12, 14] width 9 height 12
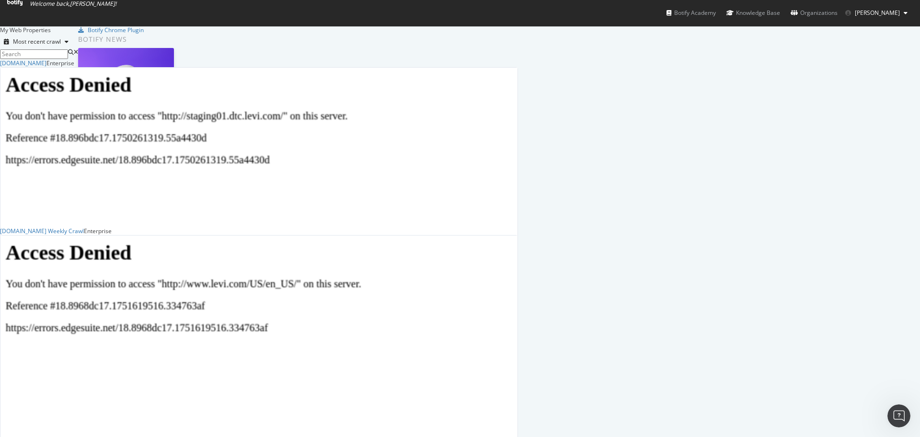
scroll to position [429, 906]
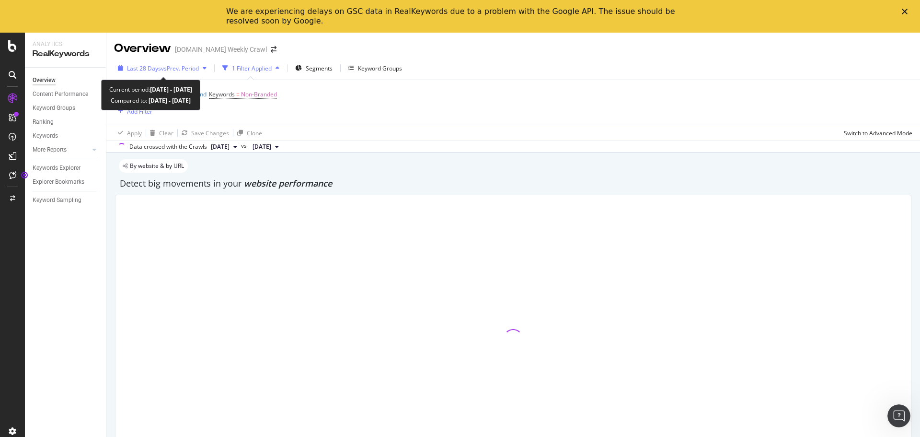
click at [206, 70] on icon "button" at bounding box center [205, 68] width 4 height 6
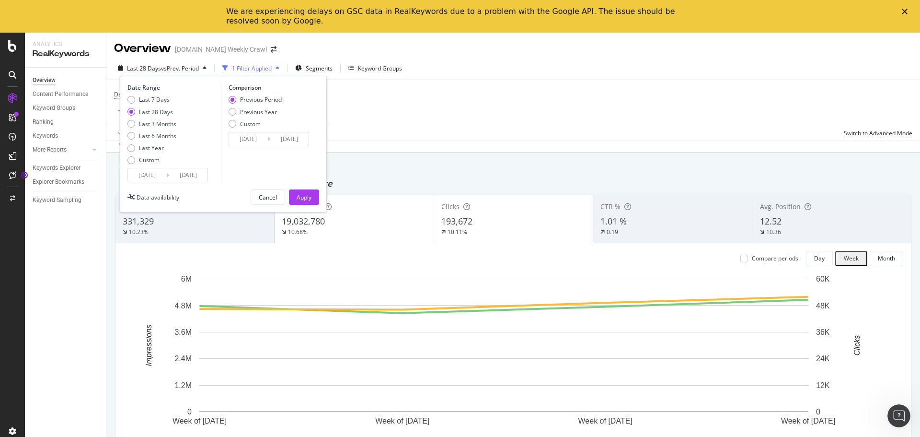
click at [161, 175] on input "[DATE]" at bounding box center [147, 174] width 38 height 13
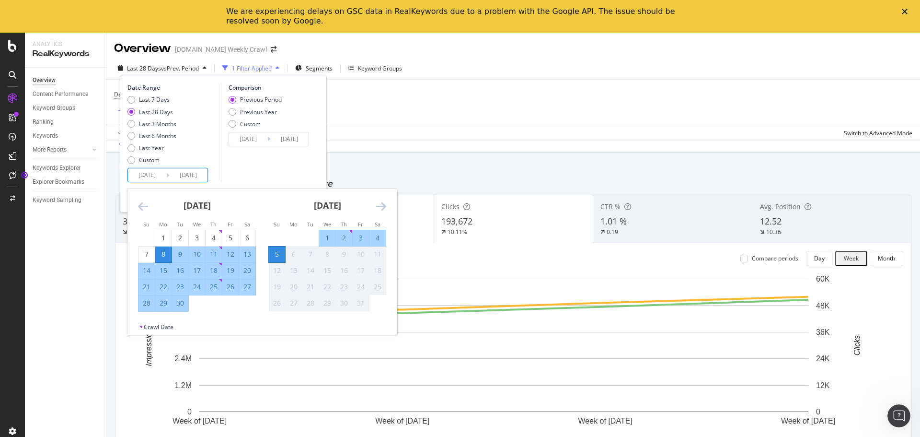
click at [142, 207] on icon "Move backward to switch to the previous month." at bounding box center [143, 206] width 10 height 12
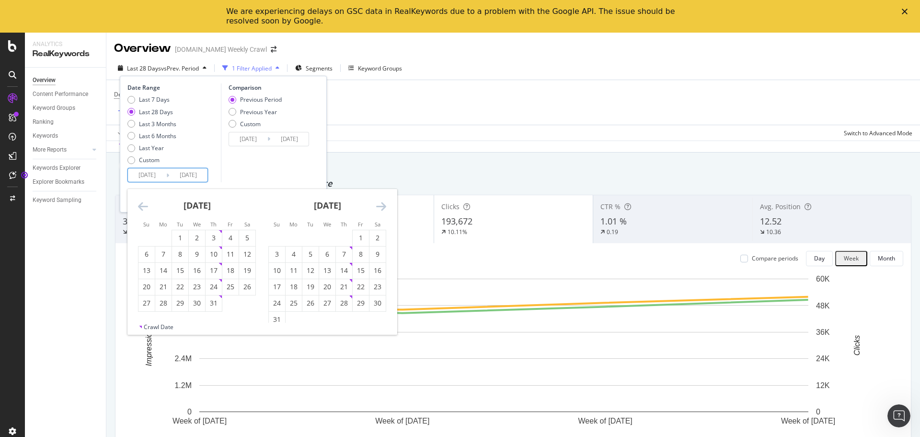
click at [142, 207] on icon "Move backward to switch to the previous month." at bounding box center [143, 206] width 10 height 12
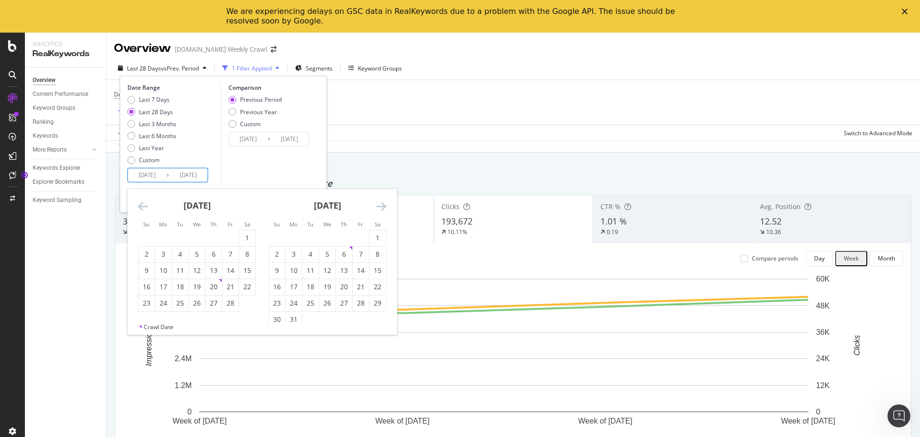
click at [142, 207] on icon "Move backward to switch to the previous month." at bounding box center [143, 206] width 10 height 12
click at [168, 241] on div "2" at bounding box center [163, 238] width 16 height 10
type input "[DATE]"
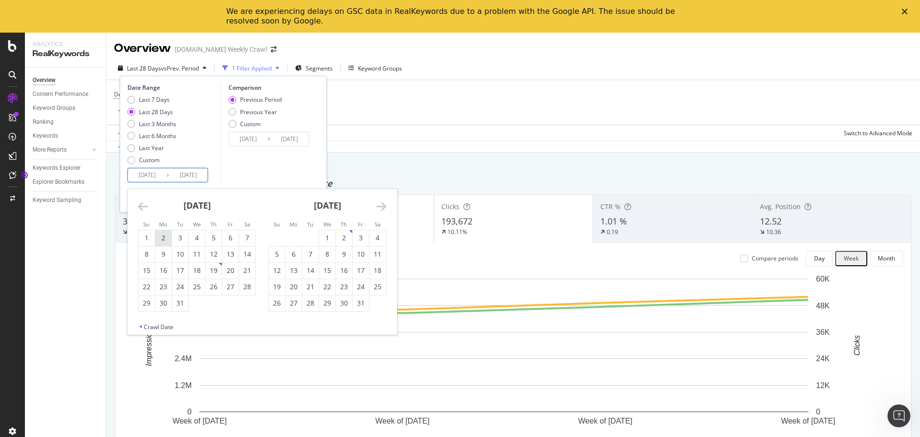
type input "[DATE]"
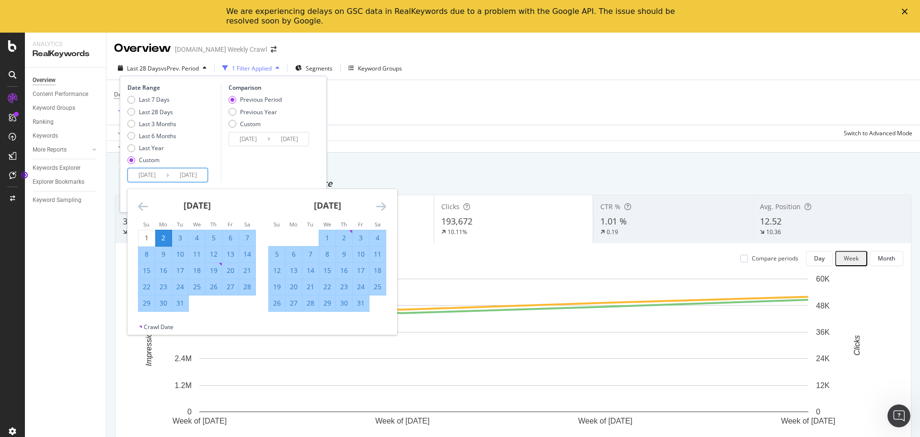
click at [383, 207] on icon "Move forward to switch to the next month." at bounding box center [381, 206] width 10 height 12
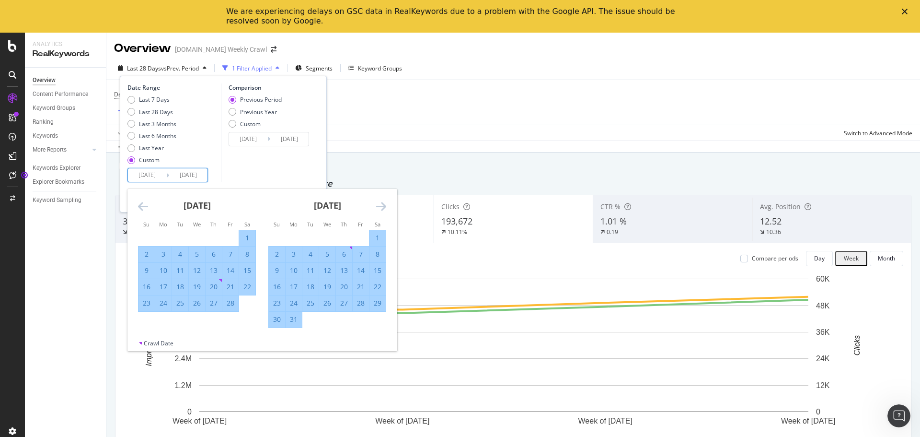
click at [383, 207] on icon "Move forward to switch to the next month." at bounding box center [381, 206] width 10 height 12
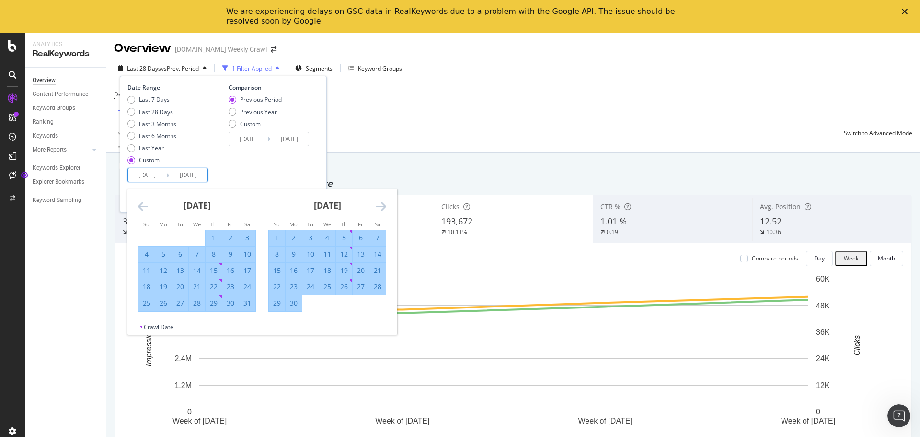
click at [383, 207] on icon "Move forward to switch to the next month." at bounding box center [381, 206] width 10 height 12
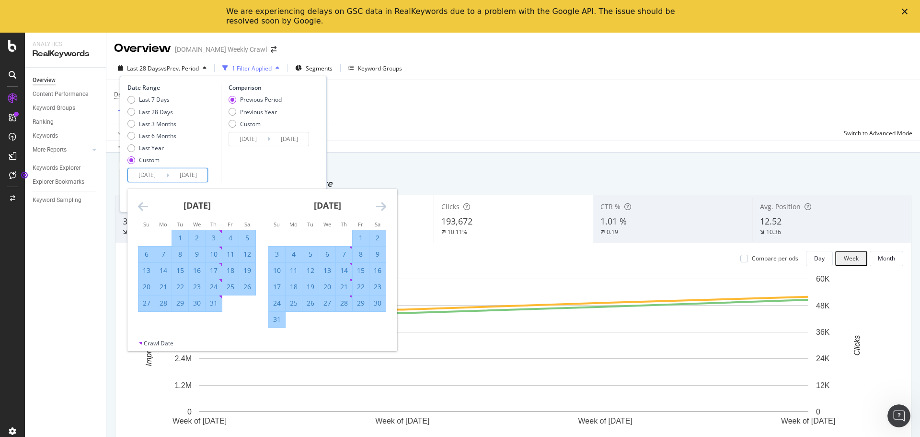
click at [383, 207] on icon "Move forward to switch to the next month." at bounding box center [381, 206] width 10 height 12
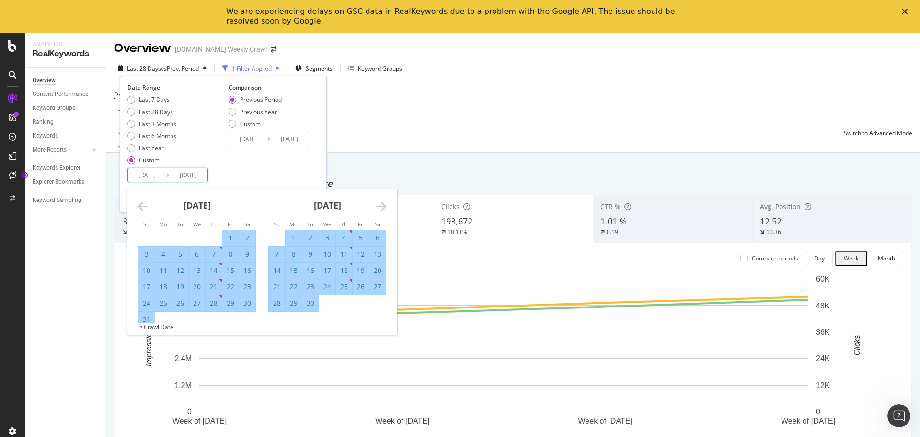
click at [383, 207] on icon "Move forward to switch to the next month." at bounding box center [381, 206] width 10 height 12
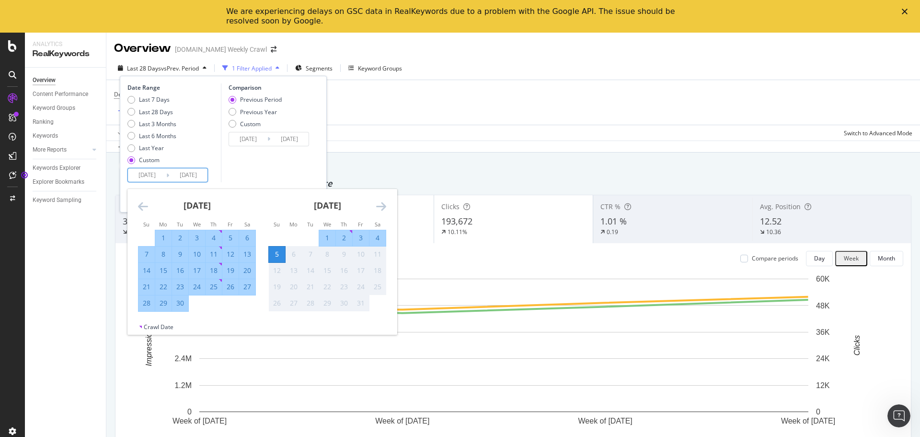
click at [282, 255] on div "5" at bounding box center [277, 254] width 16 height 10
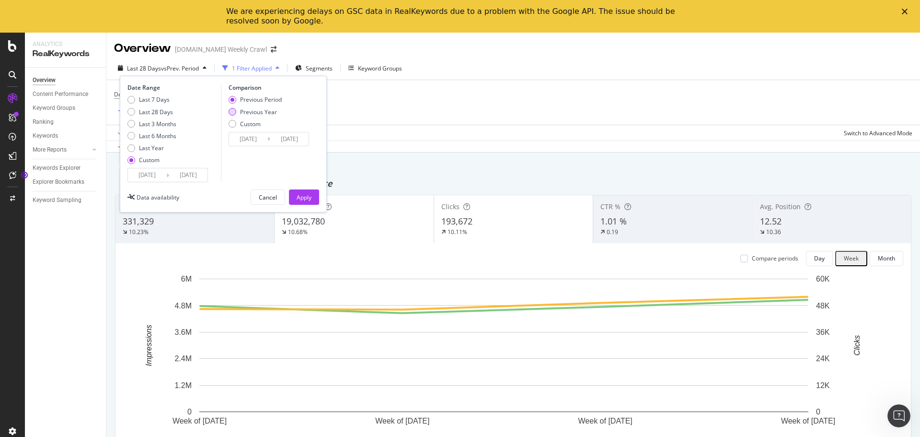
click at [260, 114] on div "Previous Year" at bounding box center [258, 112] width 37 height 8
type input "[DATE]"
click at [297, 196] on div "Apply" at bounding box center [304, 197] width 15 height 8
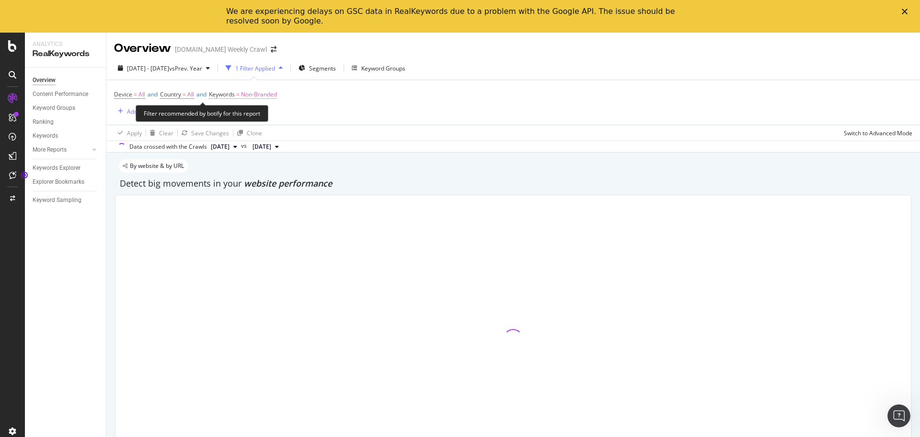
click at [273, 93] on span "Non-Branded" at bounding box center [259, 94] width 36 height 13
click at [266, 107] on div "Non-Branded" at bounding box center [243, 101] width 47 height 12
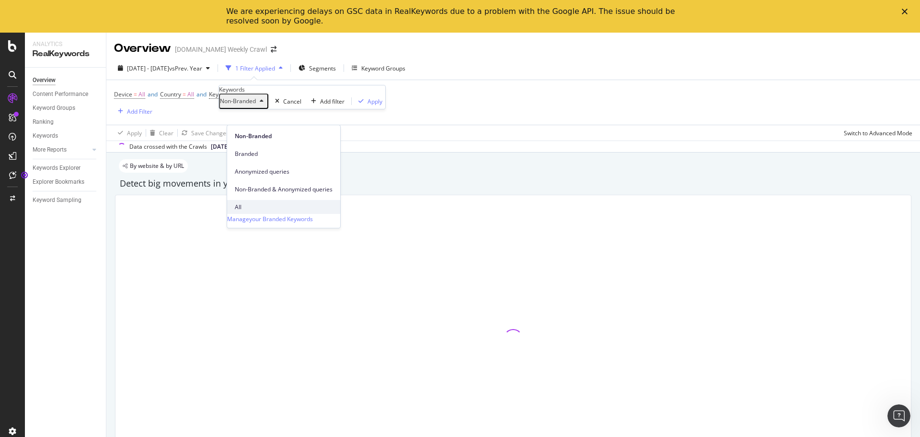
click at [253, 203] on span "All" at bounding box center [284, 207] width 98 height 9
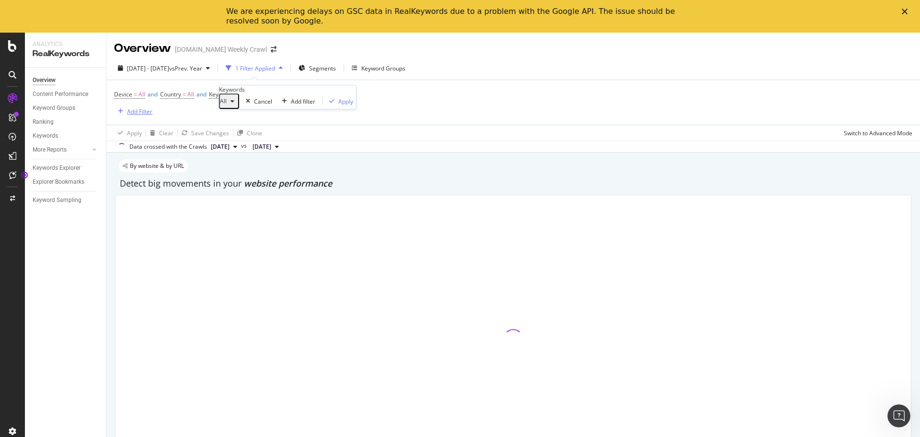
click at [119, 110] on icon "button" at bounding box center [120, 111] width 5 height 6
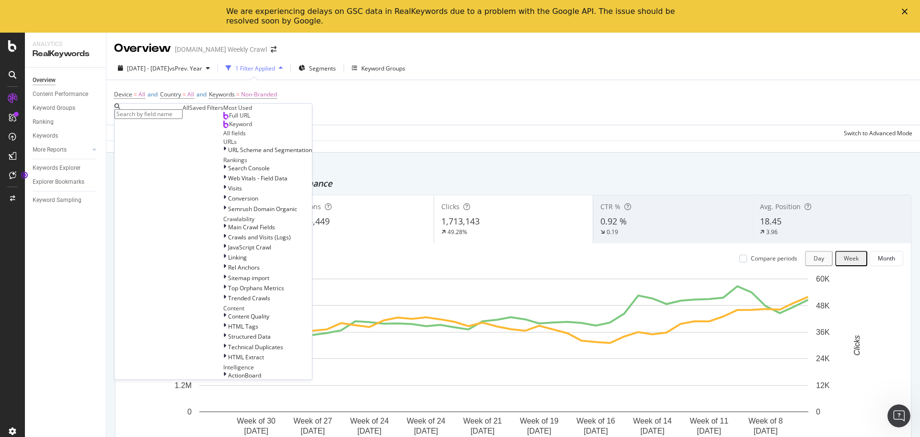
click at [189, 112] on div "Saved Filters" at bounding box center [206, 108] width 34 height 8
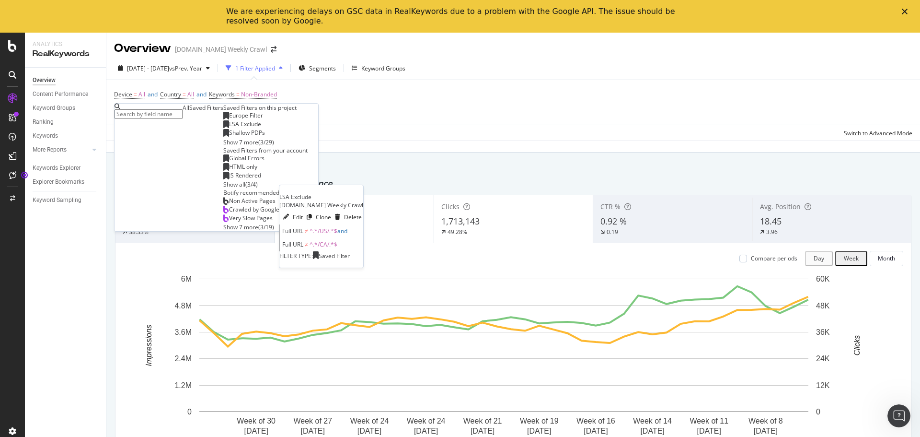
click at [223, 128] on div "LSA Exclude" at bounding box center [242, 124] width 38 height 8
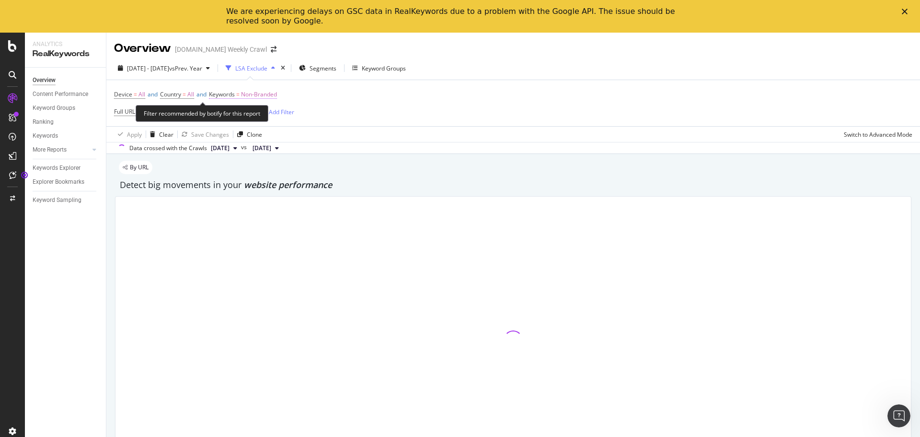
click at [273, 94] on span "Non-Branded" at bounding box center [259, 94] width 36 height 13
click at [254, 105] on span "Non-Branded" at bounding box center [238, 101] width 36 height 8
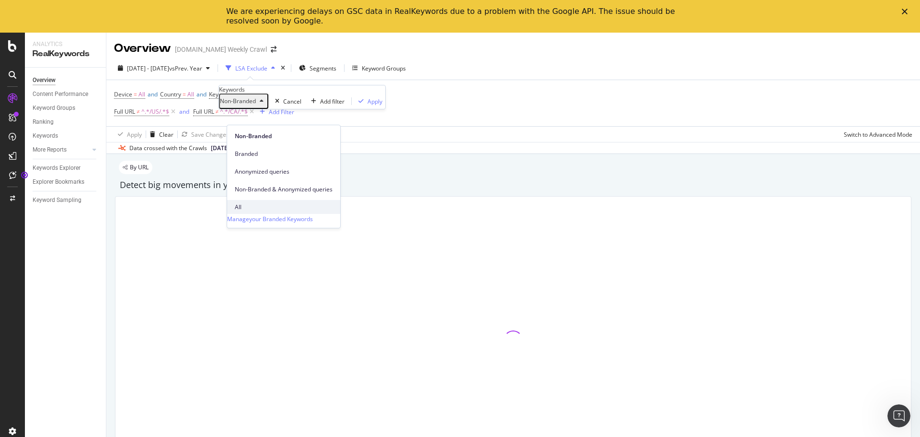
click at [242, 203] on span "All" at bounding box center [284, 207] width 98 height 9
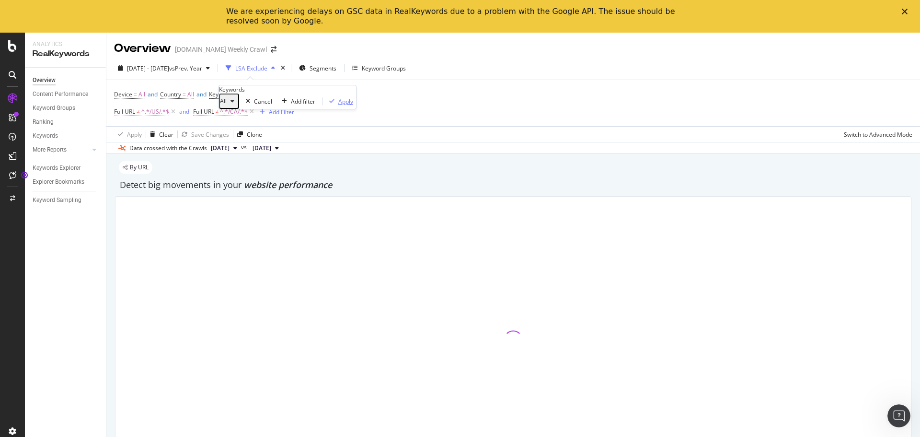
click at [338, 105] on div "Apply" at bounding box center [345, 101] width 15 height 8
click at [437, 112] on div "Device = All and Country = All and Keywords = All Full URL ≠ ^.*/US/.*$ and Ful…" at bounding box center [513, 103] width 798 height 46
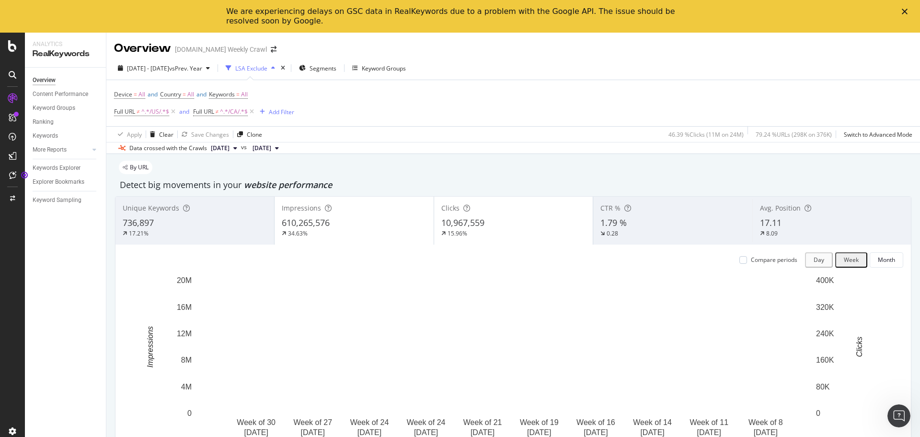
click at [740, 262] on div "Compare periods Day Week Month Week of [DATE] Week of [DATE] Week of [DATE] Wee…" at bounding box center [512, 363] width 795 height 239
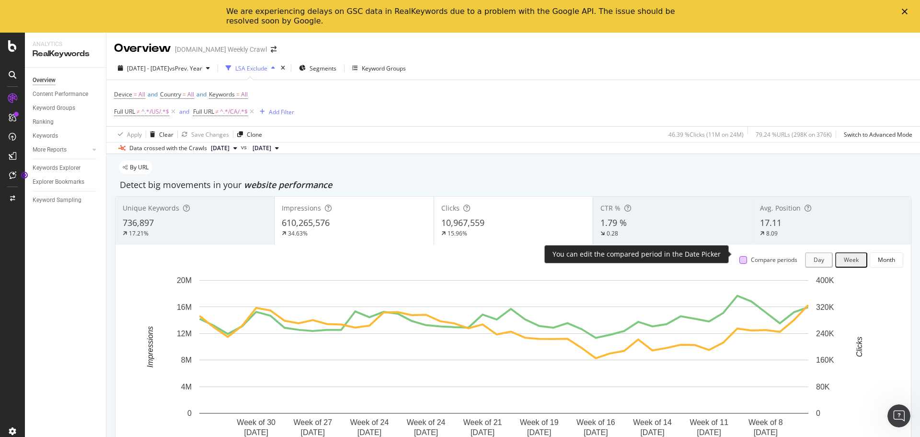
click at [739, 256] on div at bounding box center [743, 260] width 8 height 8
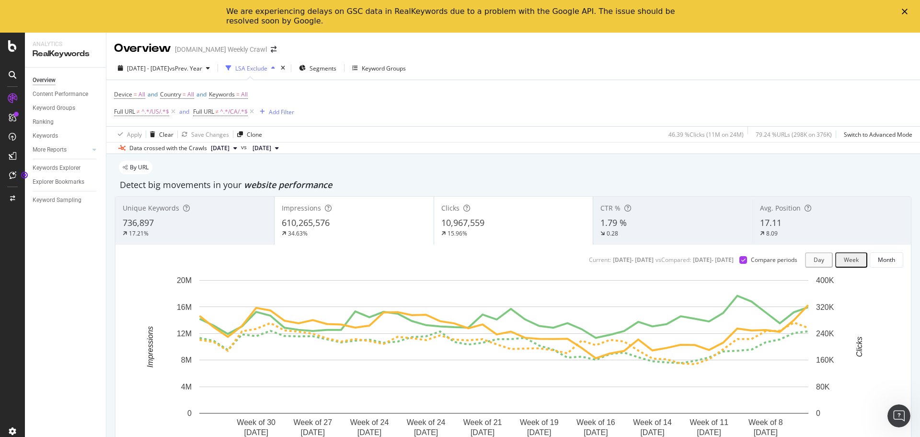
scroll to position [21, 0]
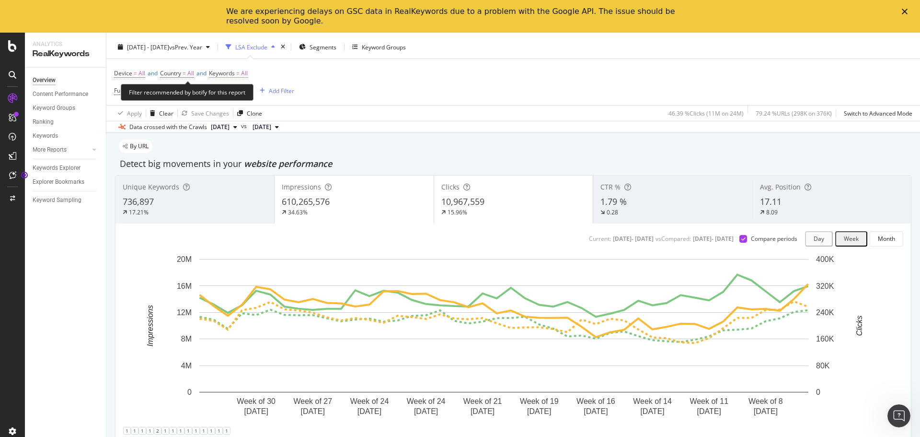
click at [248, 72] on span "All" at bounding box center [244, 73] width 7 height 13
click at [234, 83] on icon "button" at bounding box center [232, 80] width 4 height 6
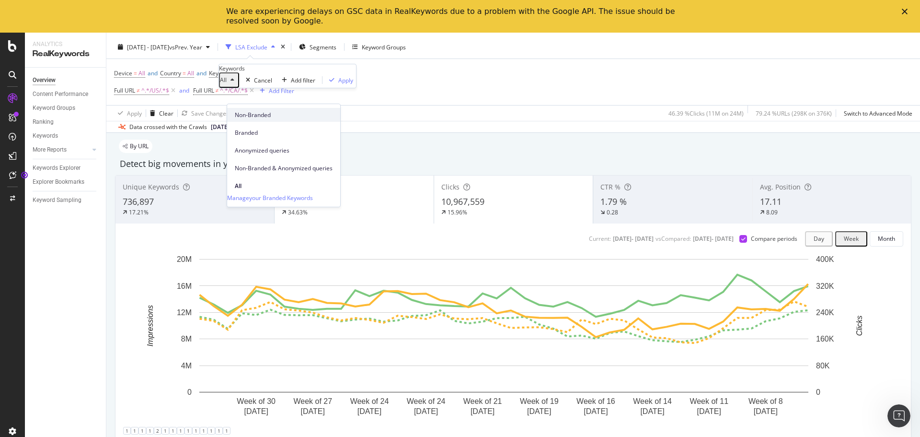
click at [249, 117] on span "Non-Branded" at bounding box center [284, 115] width 98 height 9
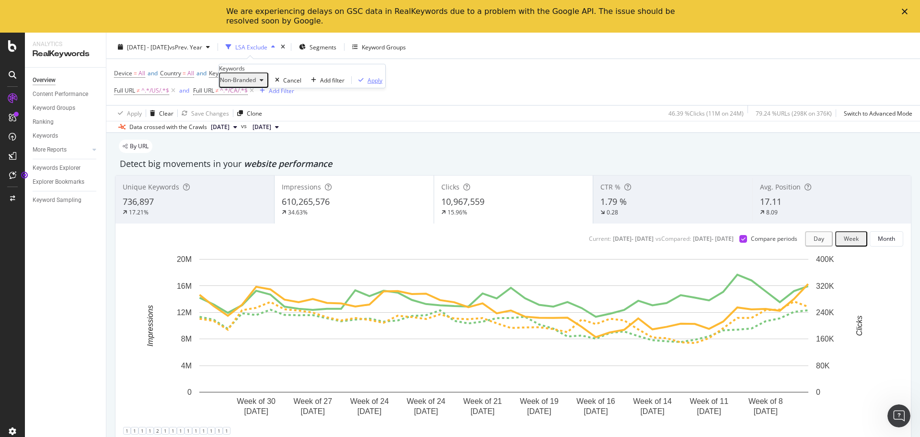
click at [368, 84] on div "Apply" at bounding box center [375, 80] width 15 height 8
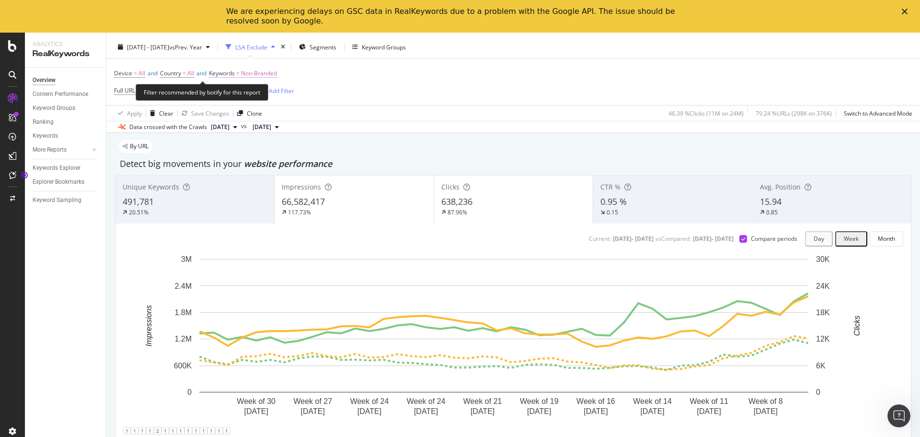
click at [258, 77] on span "Non-Branded" at bounding box center [259, 73] width 36 height 13
click at [262, 86] on div "Non-Branded" at bounding box center [243, 80] width 47 height 12
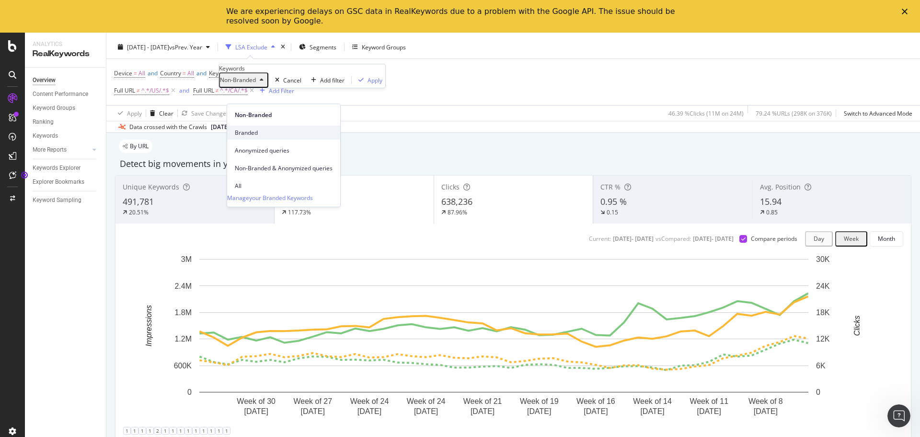
click at [256, 128] on span "Branded" at bounding box center [284, 132] width 98 height 9
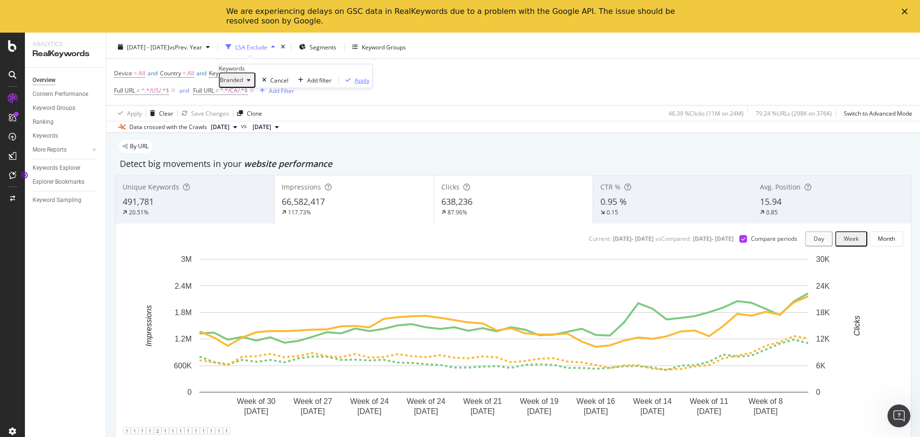
click at [355, 84] on div "Apply" at bounding box center [362, 80] width 15 height 8
